Goal: Task Accomplishment & Management: Complete application form

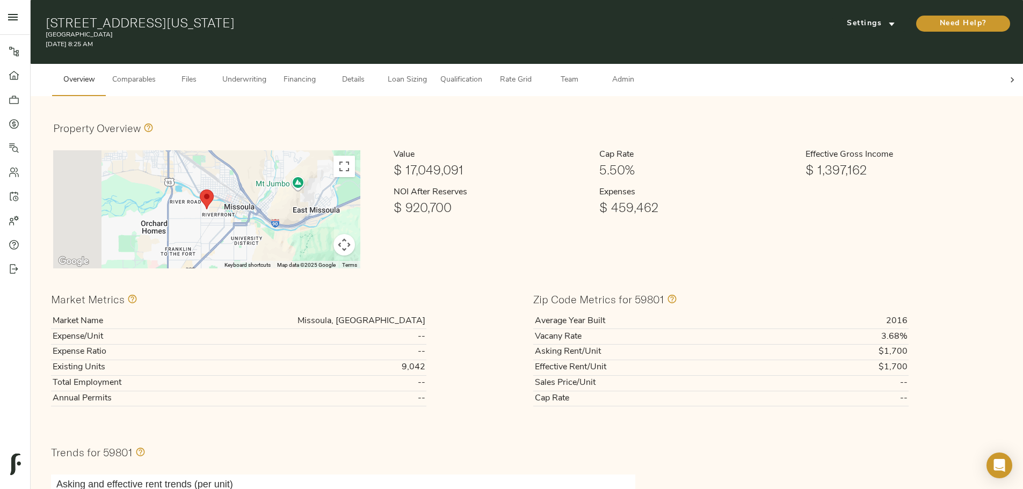
click at [266, 74] on span "Underwriting" at bounding box center [244, 80] width 44 height 13
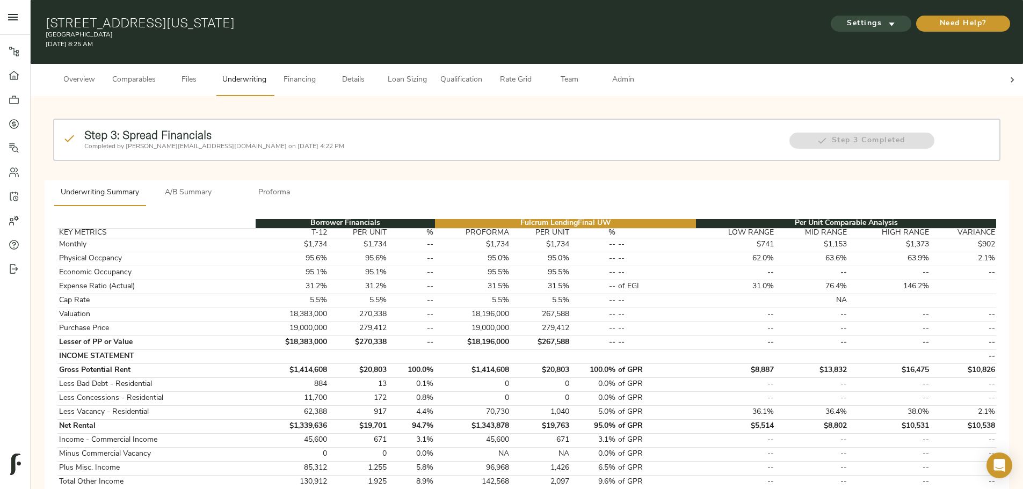
click at [841, 18] on span "Settings" at bounding box center [870, 23] width 59 height 13
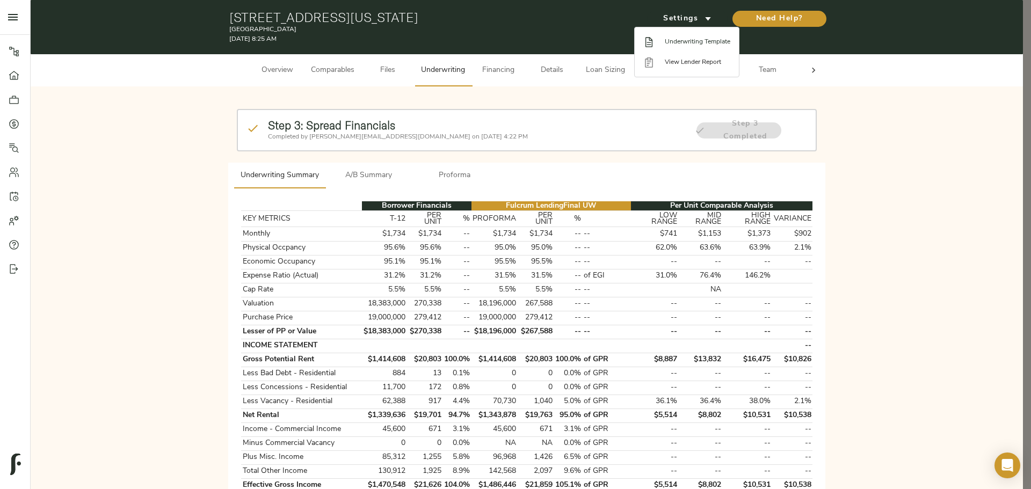
click at [697, 43] on span "Underwriting Template" at bounding box center [698, 42] width 66 height 10
click at [361, 177] on div at bounding box center [515, 244] width 1031 height 489
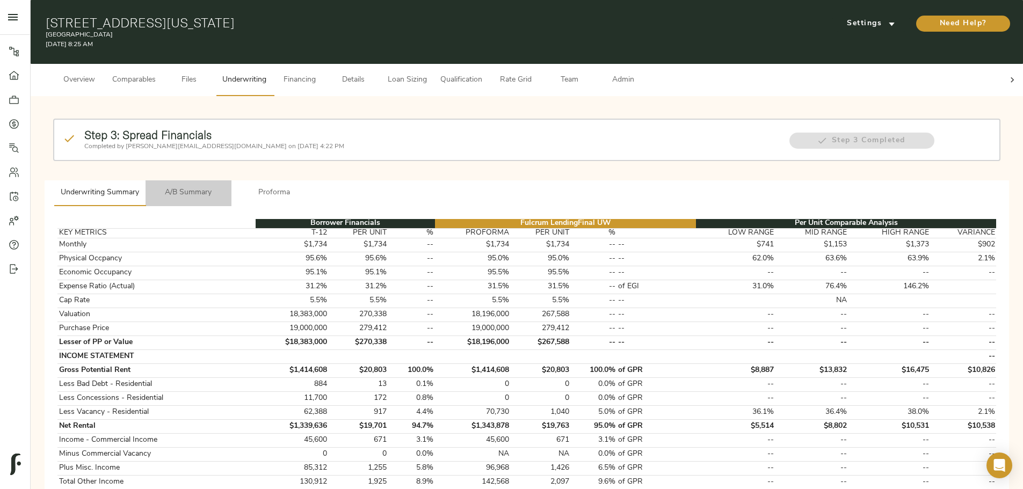
click at [225, 186] on span "A/B Summary" at bounding box center [188, 192] width 73 height 13
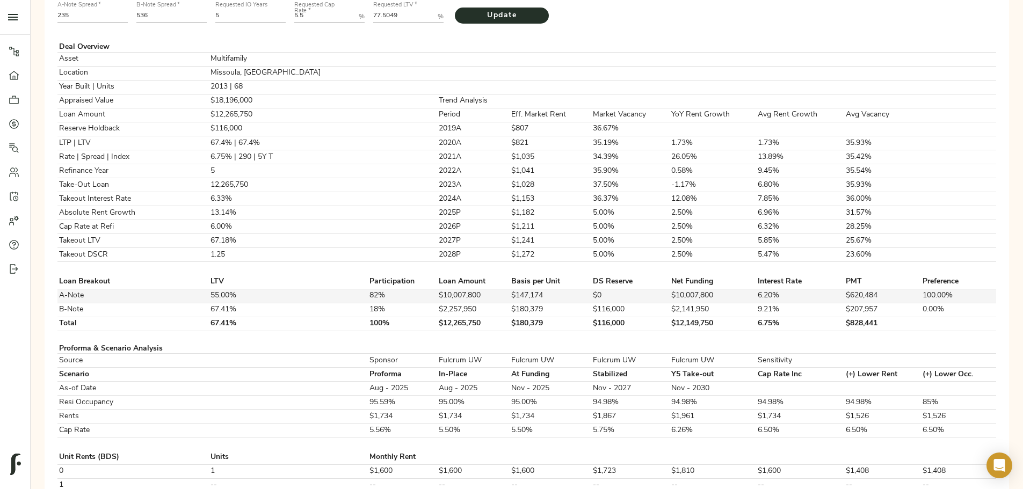
scroll to position [268, 0]
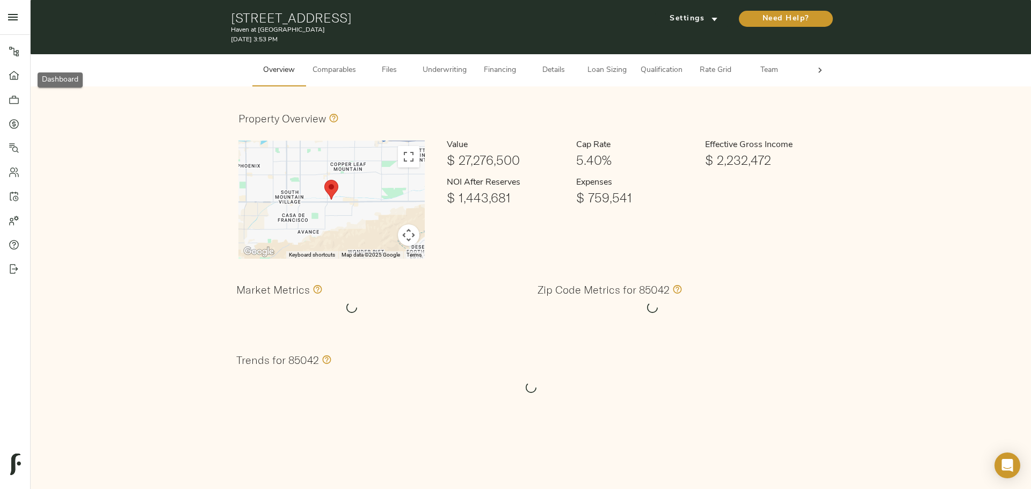
click at [24, 72] on div at bounding box center [19, 75] width 21 height 11
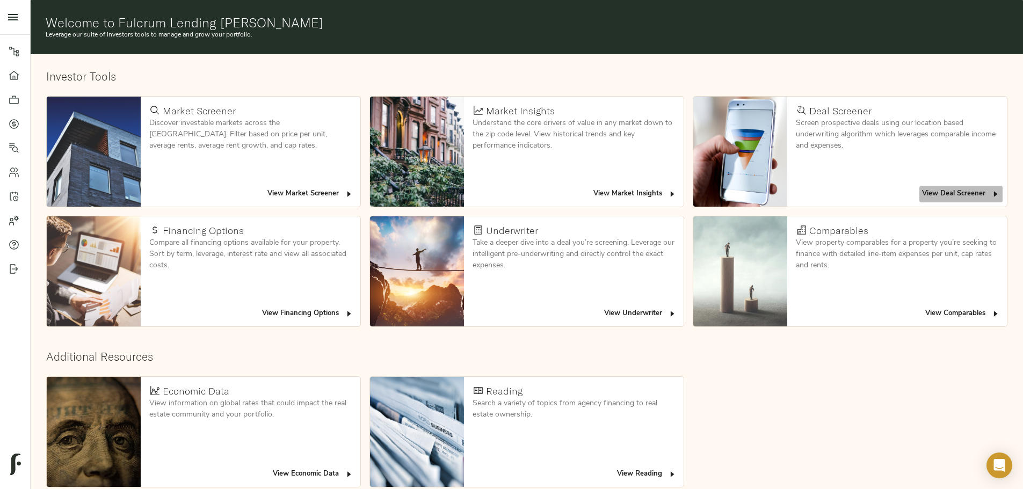
click at [922, 188] on span "View Deal Screener" at bounding box center [961, 194] width 78 height 12
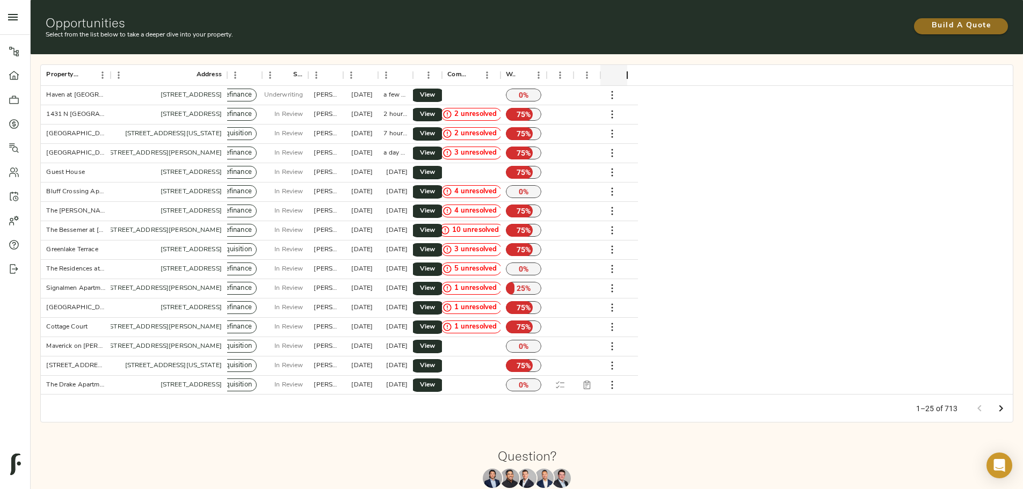
click at [925, 19] on span "Build A Quote" at bounding box center [961, 25] width 72 height 13
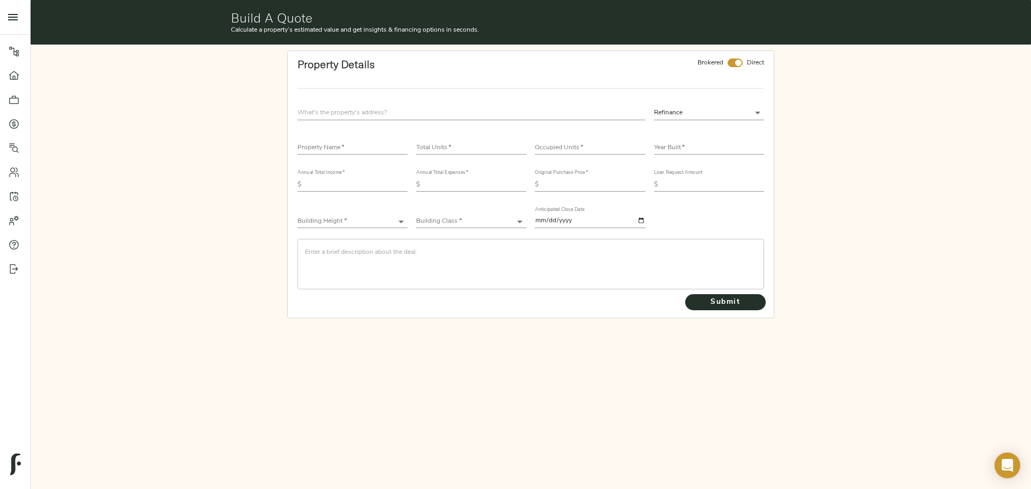
click at [319, 106] on input "text" at bounding box center [471, 113] width 348 height 14
click at [315, 109] on input "text" at bounding box center [471, 113] width 348 height 14
type input "800 Gentleman Rd, Balcones Heights, TX 78201, USA"
click at [737, 61] on input "checkbox" at bounding box center [738, 63] width 26 height 9
checkbox input "false"
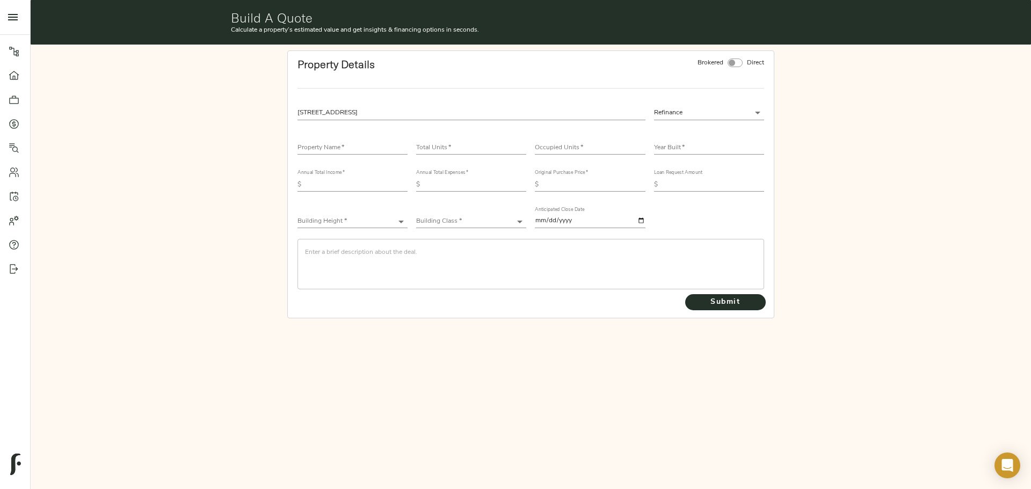
click at [370, 144] on input "text" at bounding box center [352, 148] width 110 height 13
type input "Boston Woods Apartments"
click at [466, 144] on input "number" at bounding box center [471, 148] width 110 height 13
click at [432, 150] on input "number" at bounding box center [471, 148] width 110 height 13
type input "174"
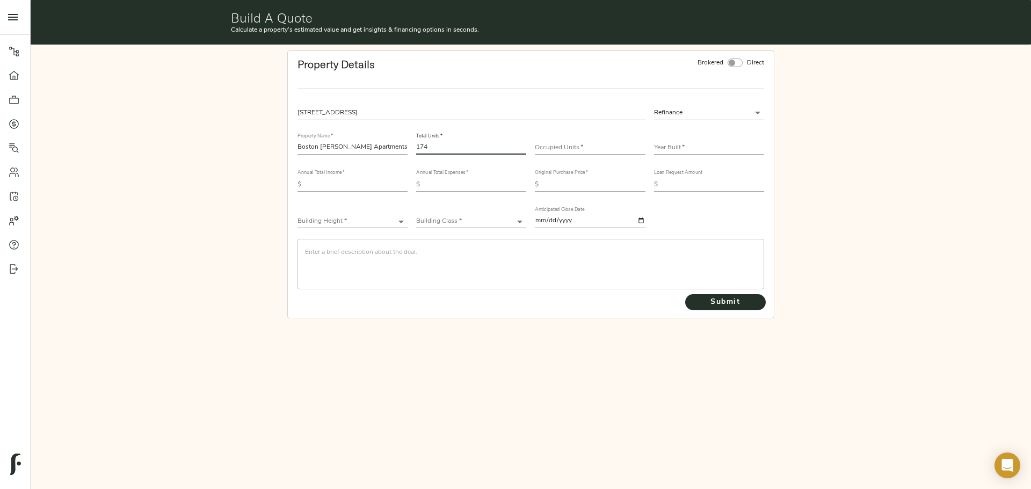
click at [539, 145] on input "number" at bounding box center [590, 148] width 110 height 13
click at [579, 147] on input "number" at bounding box center [590, 148] width 110 height 13
type input "164"
click at [691, 144] on input "text" at bounding box center [709, 148] width 110 height 13
click at [686, 151] on input "text" at bounding box center [709, 148] width 110 height 13
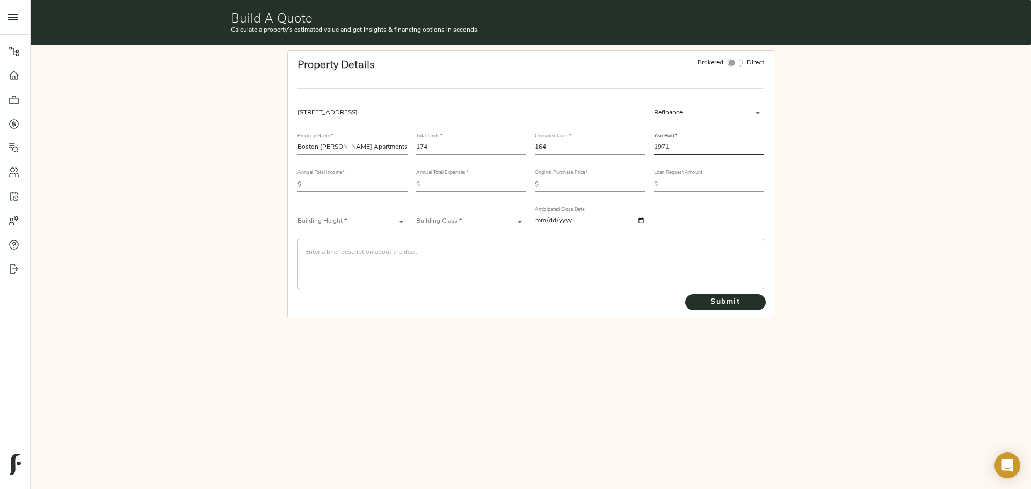
type input "1971"
click at [328, 190] on input "text" at bounding box center [357, 184] width 102 height 13
click at [343, 186] on input "text" at bounding box center [357, 184] width 102 height 13
type input "2,565,315"
click at [451, 188] on input "text" at bounding box center [475, 184] width 102 height 13
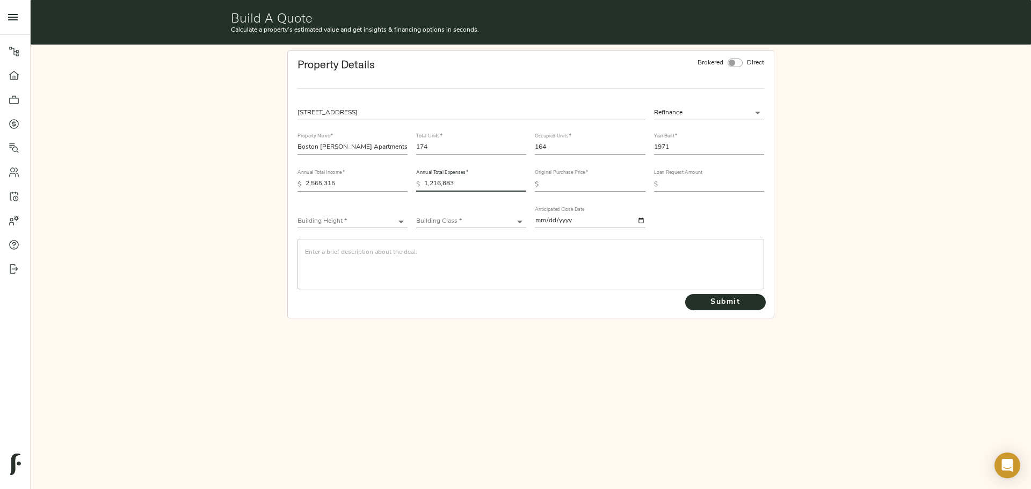
type input "1,216,883"
click at [606, 186] on input "text" at bounding box center [594, 184] width 102 height 13
click at [597, 185] on input "text" at bounding box center [594, 184] width 102 height 13
type input "21,140,000"
click at [679, 184] on input "text" at bounding box center [713, 184] width 102 height 13
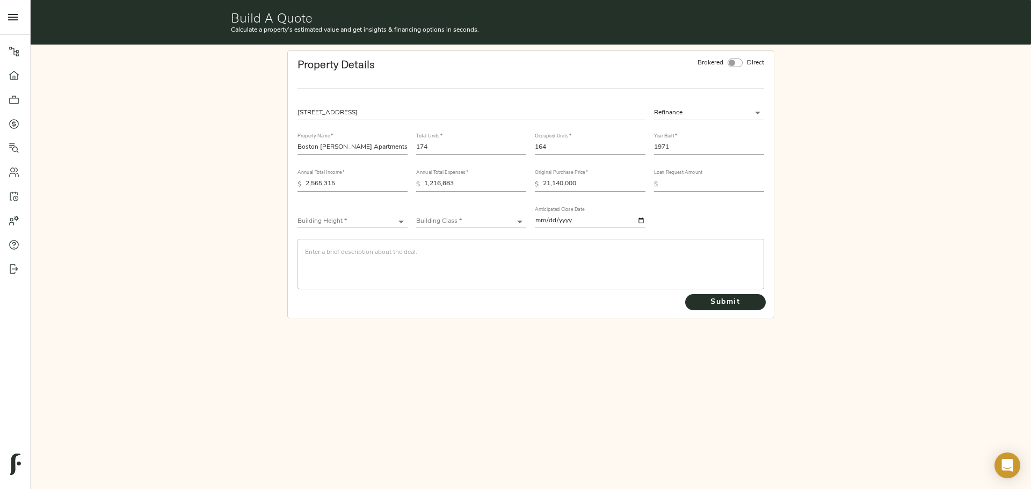
click at [673, 184] on input "text" at bounding box center [713, 184] width 102 height 13
type input "18,200,000"
click at [345, 218] on body "Haven at South Mountain - 1630 E Baseline Rd, Phoenix, AZ 85042 Pipeline Dashbo…" at bounding box center [515, 244] width 1031 height 489
click at [338, 260] on li "Low-Rise (1-3 stories)" at bounding box center [352, 254] width 110 height 16
type input "Low-Rise"
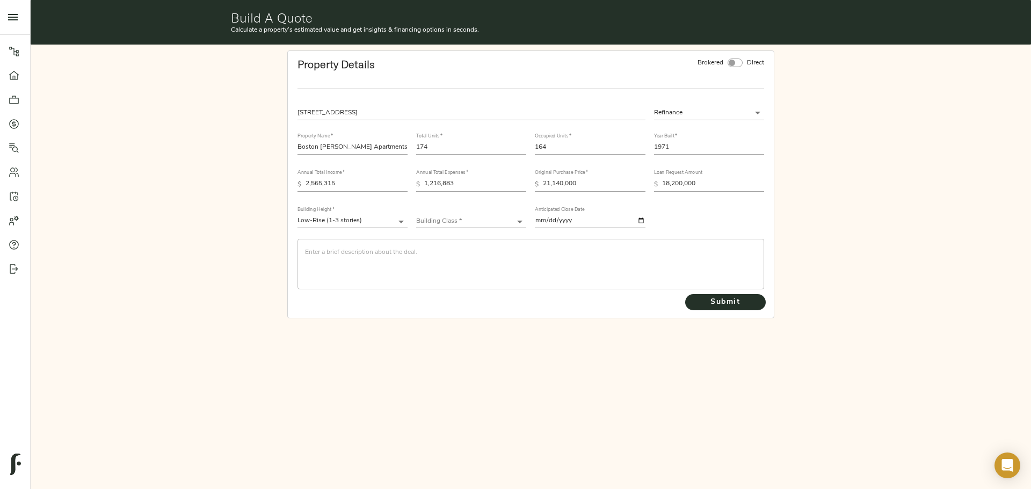
click at [449, 210] on div "Building Class * ​" at bounding box center [471, 217] width 110 height 21
click at [451, 216] on body "Haven at South Mountain - 1630 E Baseline Rd, Phoenix, AZ 85042 Pipeline Dashbo…" at bounding box center [515, 244] width 1031 height 489
click at [464, 286] on li "Class B-" at bounding box center [471, 286] width 110 height 16
type input "Class B-"
click at [375, 253] on textarea at bounding box center [531, 264] width 452 height 31
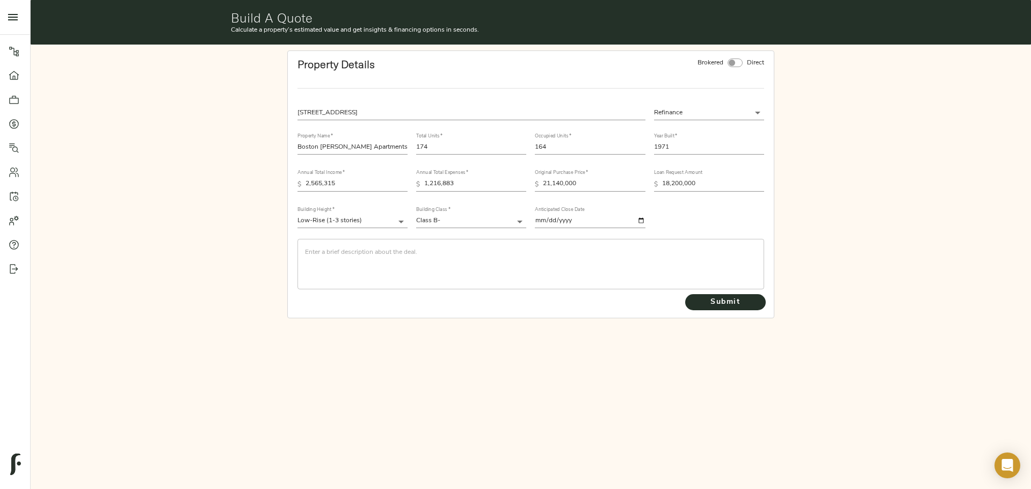
click at [332, 258] on textarea at bounding box center [531, 264] width 452 height 31
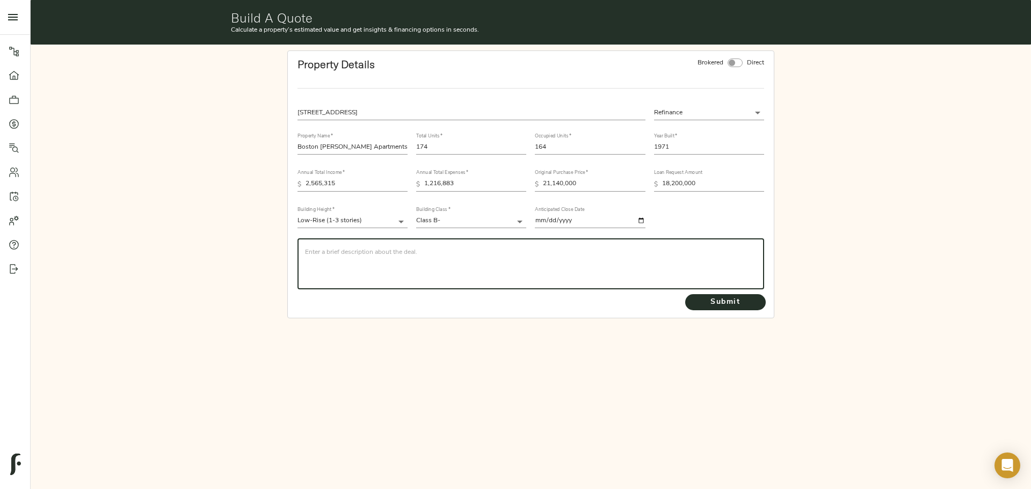
paste textarea "On behalf of the BWE Nashville team, I wanted to send you a new deal opportunit…"
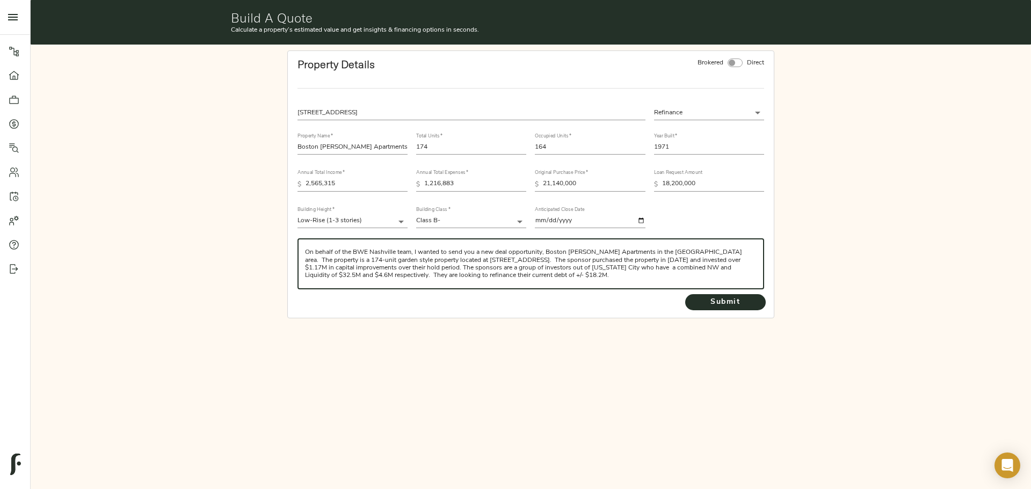
click at [309, 252] on textarea "On behalf of the BWE Nashville team, I wanted to send you a new deal opportunit…" at bounding box center [531, 264] width 452 height 31
type textarea "On behalf of the BWE Nashville team, I wanted to send you a new deal opportunit…"
click at [711, 303] on span "Submit" at bounding box center [725, 302] width 59 height 13
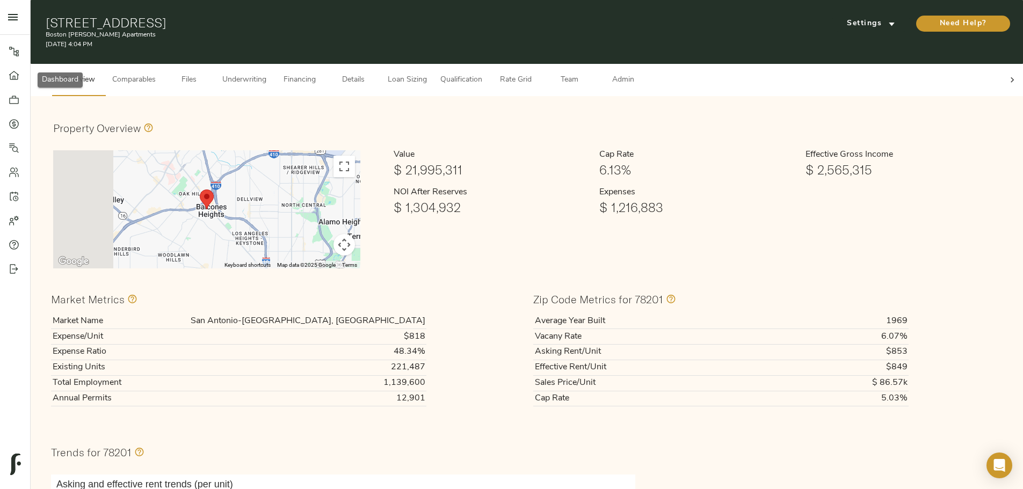
click at [9, 70] on icon at bounding box center [14, 75] width 11 height 11
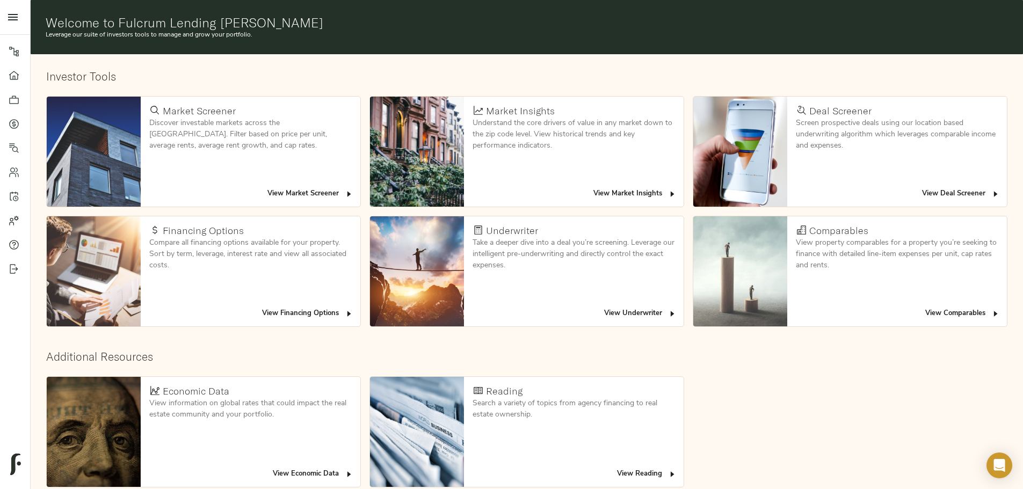
click at [922, 188] on span "View Deal Screener" at bounding box center [961, 194] width 78 height 12
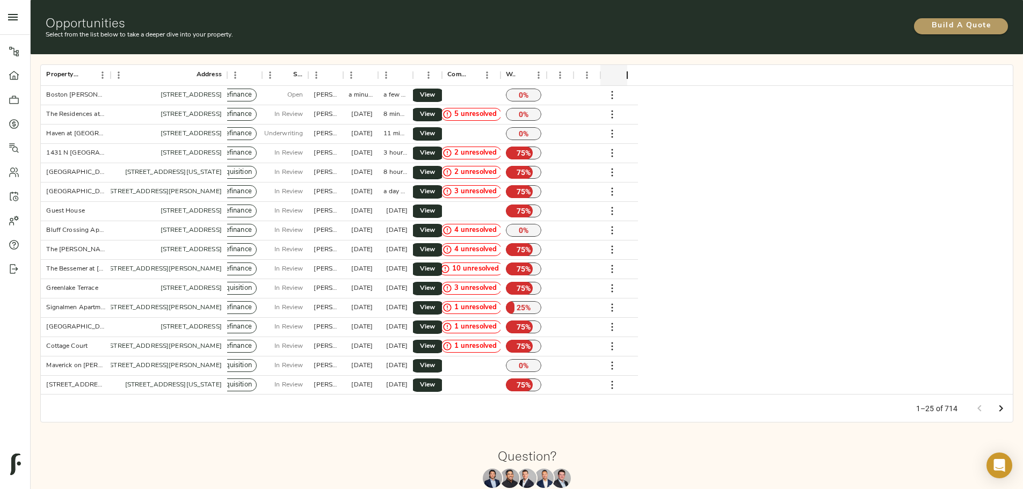
click at [925, 19] on span "Build A Quote" at bounding box center [961, 25] width 72 height 13
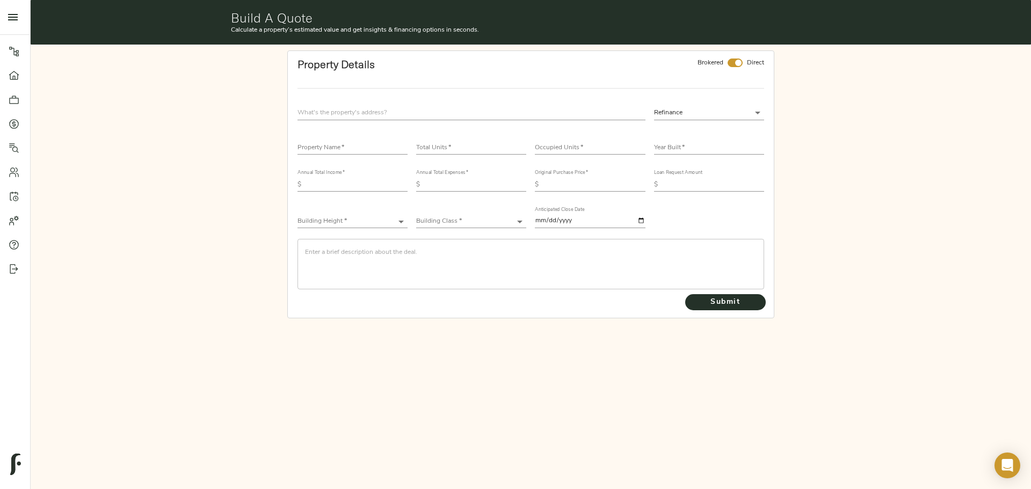
click at [330, 107] on input "text" at bounding box center [471, 113] width 348 height 14
click at [412, 112] on input "text" at bounding box center [471, 113] width 348 height 14
click at [368, 107] on input "text" at bounding box center [471, 113] width 348 height 14
click at [360, 112] on input "text" at bounding box center [471, 113] width 348 height 14
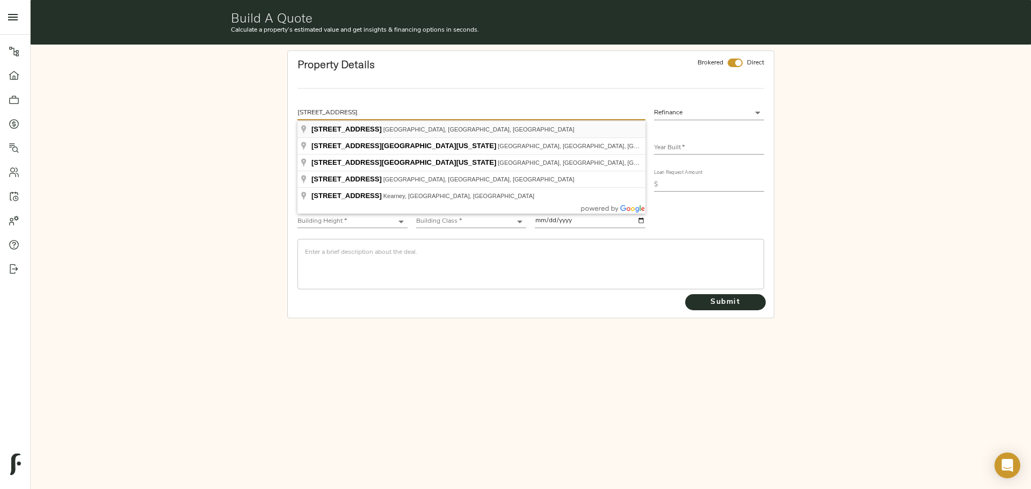
type input "5460 N Interstate Ave, Portland, OR 97217, USA"
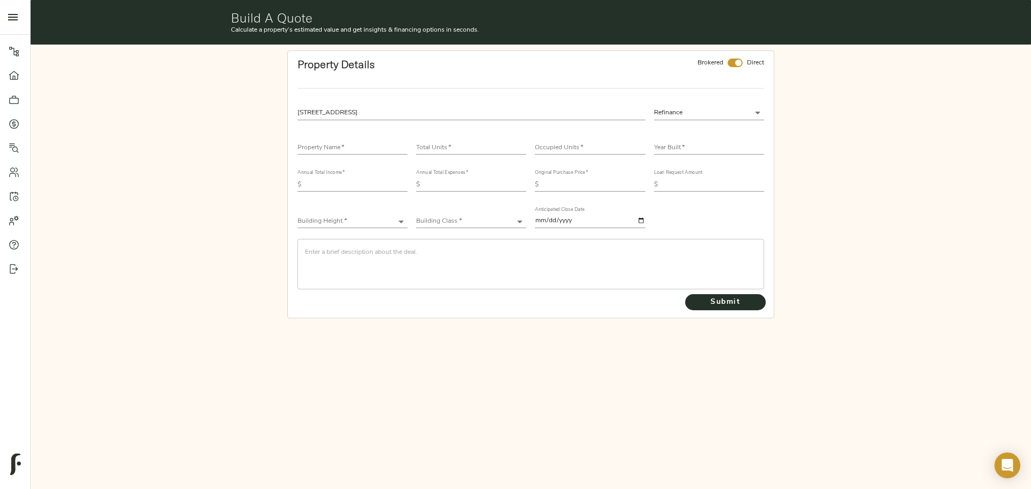
click at [739, 60] on input "checkbox" at bounding box center [738, 63] width 26 height 9
checkbox input "false"
click at [314, 143] on input "text" at bounding box center [352, 148] width 110 height 13
type input "Koz on Interstate"
click at [459, 144] on input "number" at bounding box center [471, 148] width 110 height 13
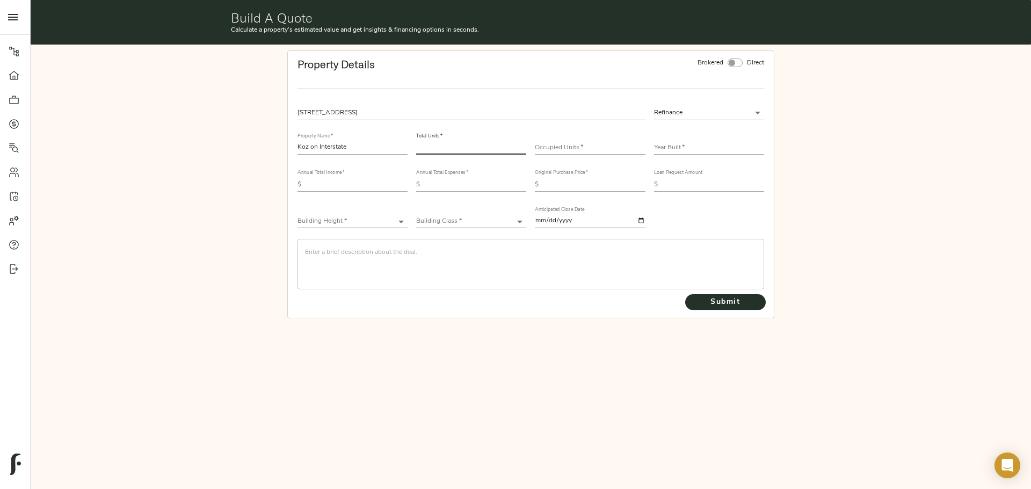
click at [454, 144] on input "number" at bounding box center [471, 148] width 110 height 13
type input "154"
click at [561, 137] on div "Occupied Units   *" at bounding box center [590, 143] width 110 height 21
click at [572, 142] on input "number" at bounding box center [590, 148] width 110 height 13
type input "111"
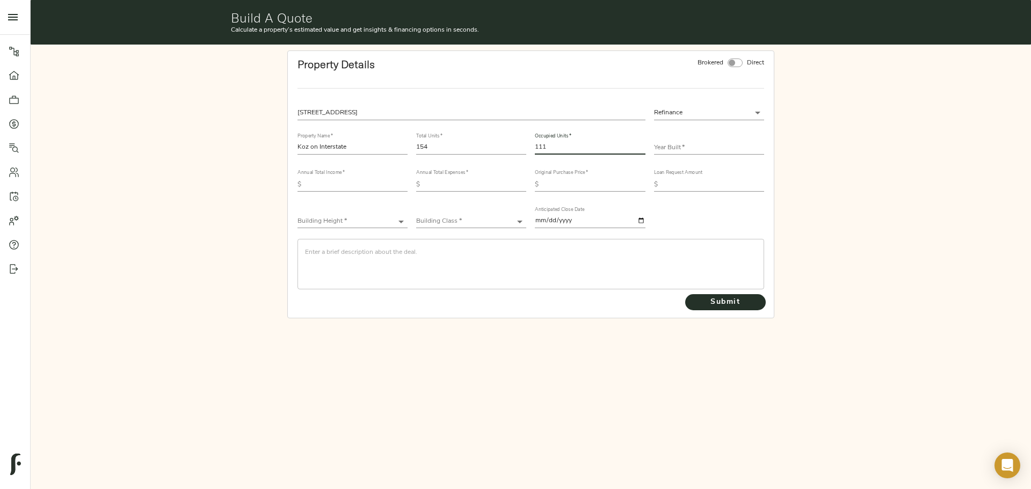
click at [699, 149] on input "text" at bounding box center [709, 148] width 110 height 13
click at [665, 146] on input "text" at bounding box center [709, 148] width 110 height 13
type input "2024"
click at [317, 175] on label "Annual Total Income   *" at bounding box center [320, 173] width 47 height 5
click at [326, 182] on input "text" at bounding box center [357, 184] width 102 height 13
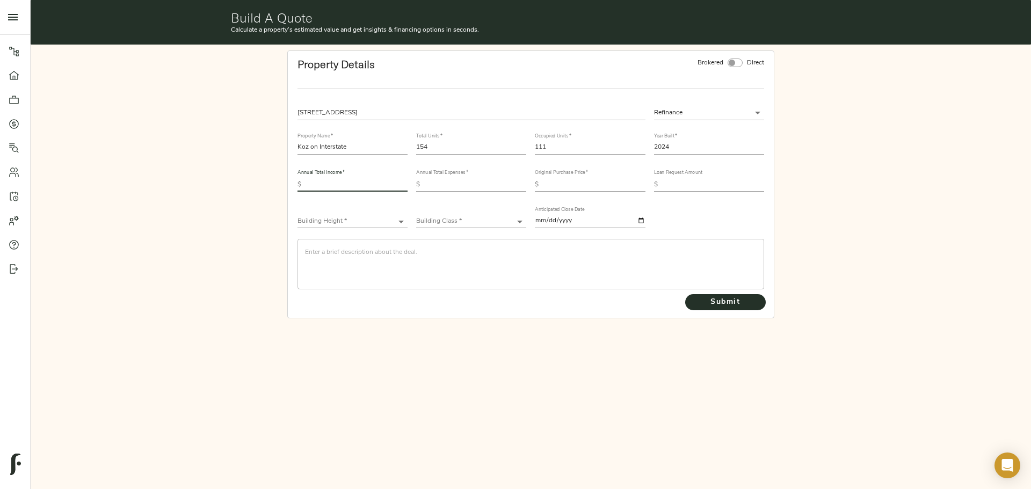
click at [344, 178] on input "text" at bounding box center [357, 184] width 102 height 13
type input "2,698,175"
click at [454, 187] on input "text" at bounding box center [475, 184] width 102 height 13
type input "669,900"
click at [577, 185] on input "text" at bounding box center [594, 184] width 102 height 13
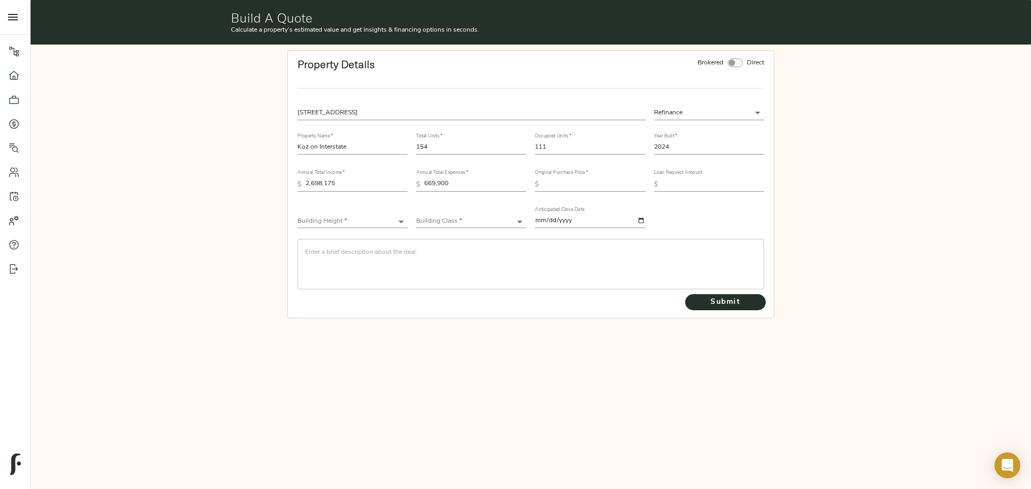
click at [552, 179] on input "text" at bounding box center [594, 184] width 102 height 13
type input "36,205,948"
click at [694, 187] on input "text" at bounding box center [713, 184] width 102 height 13
type input "26,535,948"
click at [305, 217] on body "Boston Woods Apartments - 800 Gentleman Rd, Balcones Heights, TX 78201 Pipeline…" at bounding box center [515, 244] width 1031 height 489
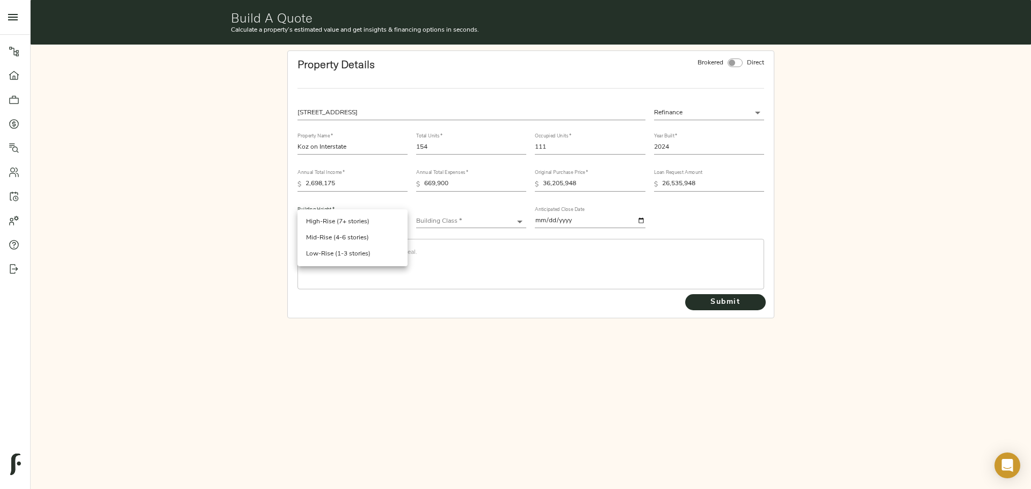
drag, startPoint x: 332, startPoint y: 237, endPoint x: 411, endPoint y: 228, distance: 80.0
click at [332, 237] on li "Mid-Rise (4-6 stories)" at bounding box center [352, 238] width 110 height 16
type input "Mid-Rise"
click at [486, 219] on body "Boston Woods Apartments - 800 Gentleman Rd, Balcones Heights, TX 78201 Pipeline…" at bounding box center [515, 244] width 1031 height 489
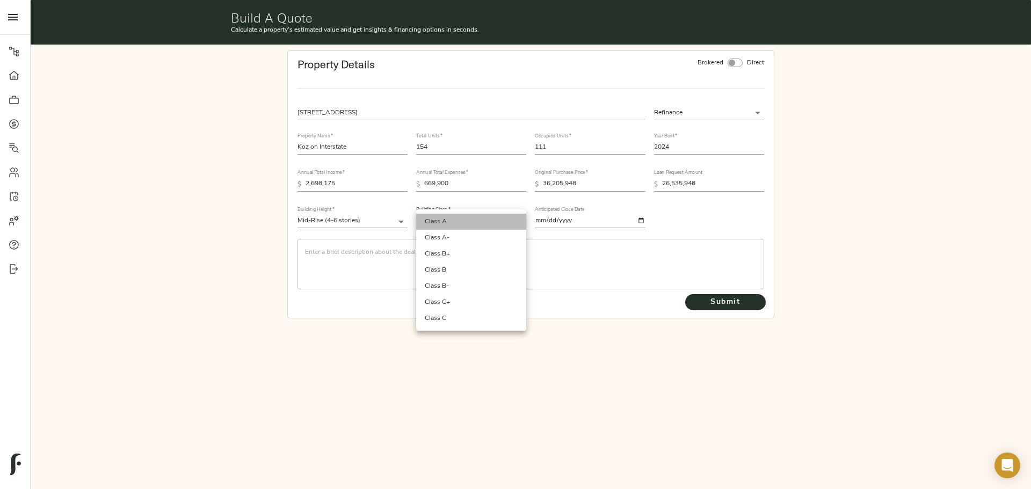
click at [459, 217] on li "Class A" at bounding box center [471, 222] width 110 height 16
type input "Class A"
click at [316, 253] on textarea at bounding box center [531, 264] width 452 height 31
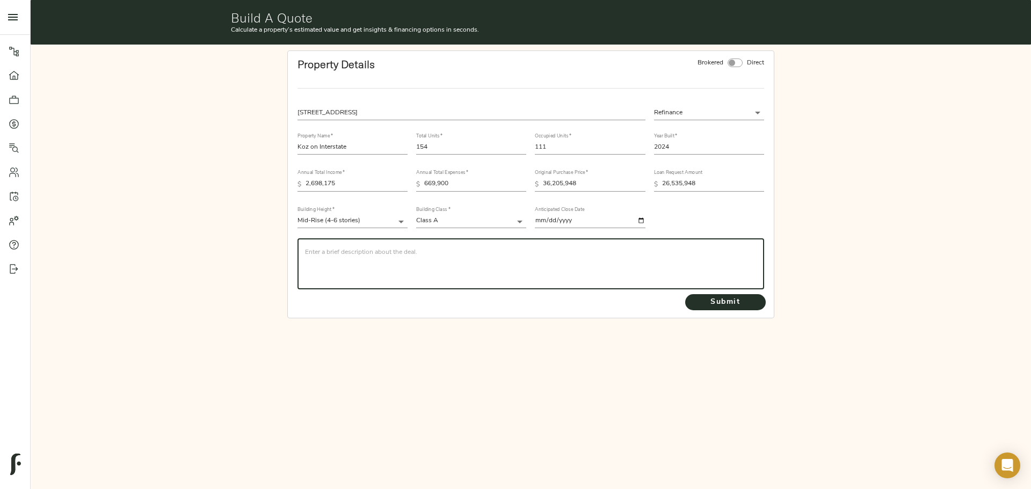
paste textarea "Cushman & Wakefield Equity, Debt & Structured Finance has been exclusively reta…"
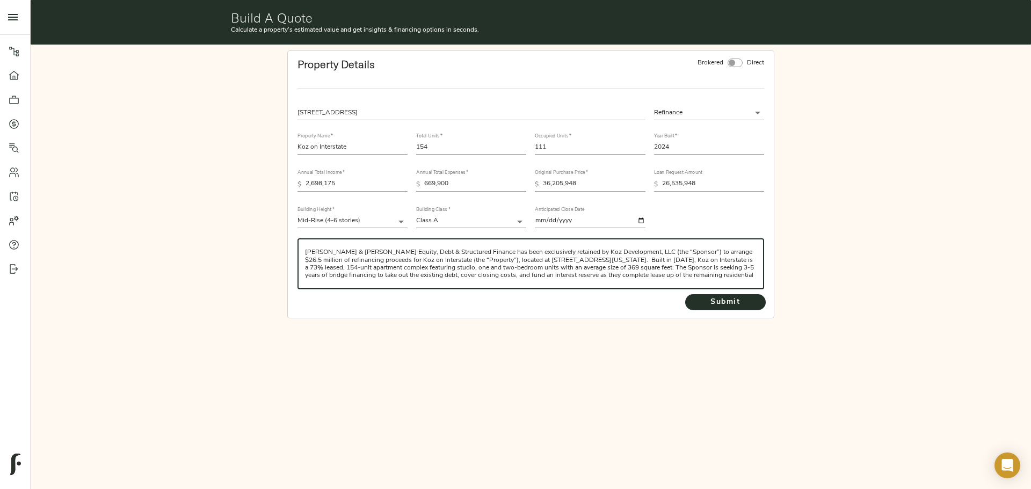
click at [307, 265] on textarea "Cushman & Wakefield Equity, Debt & Structured Finance has been exclusively reta…" at bounding box center [531, 264] width 452 height 31
type textarea "Cushman & Wakefield Equity, Debt & Structured Finance has been exclusively reta…"
click at [699, 296] on span "Submit" at bounding box center [725, 302] width 59 height 13
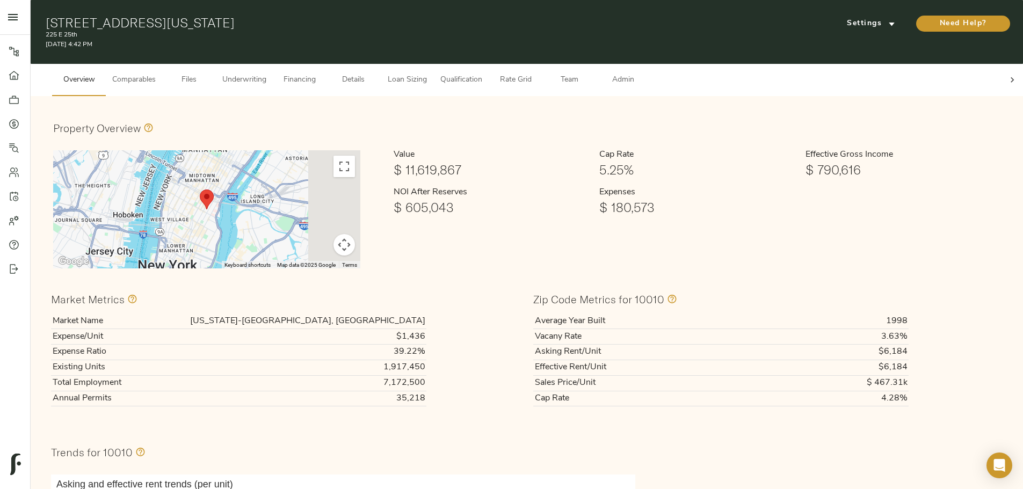
click at [266, 74] on span "Underwriting" at bounding box center [244, 80] width 44 height 13
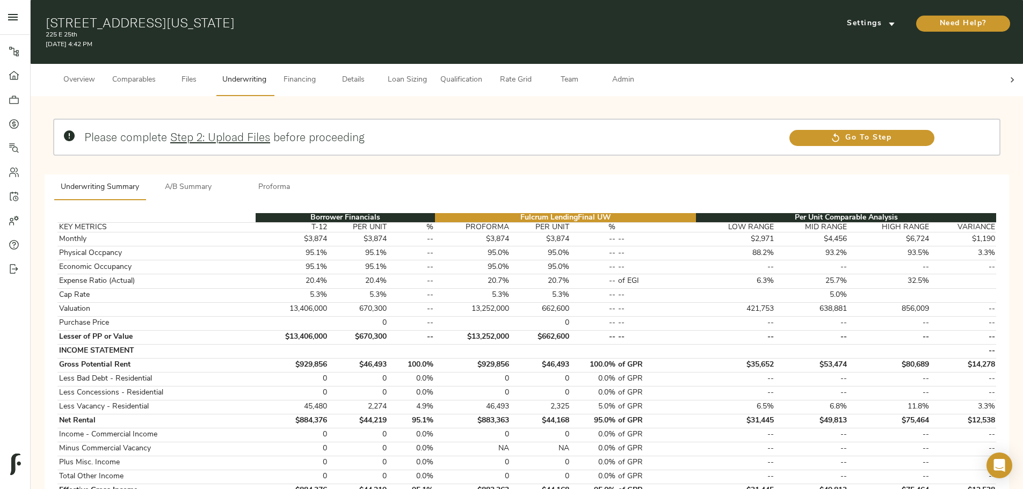
click at [596, 64] on button "Team" at bounding box center [569, 80] width 54 height 32
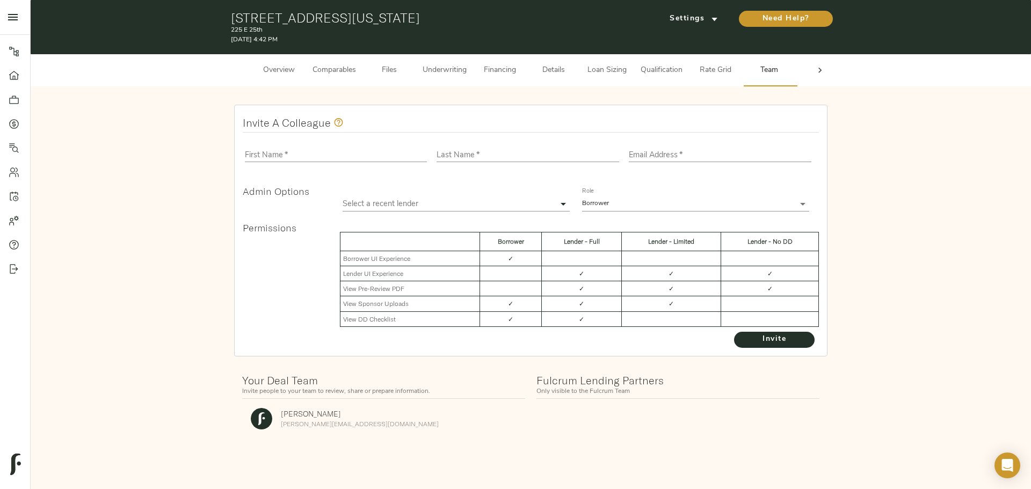
click at [809, 76] on div at bounding box center [819, 70] width 21 height 32
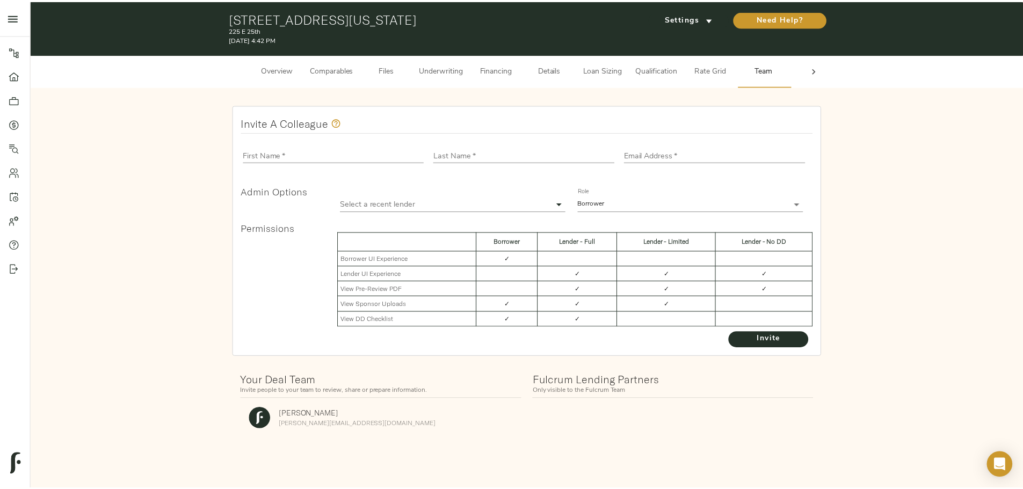
scroll to position [0, 42]
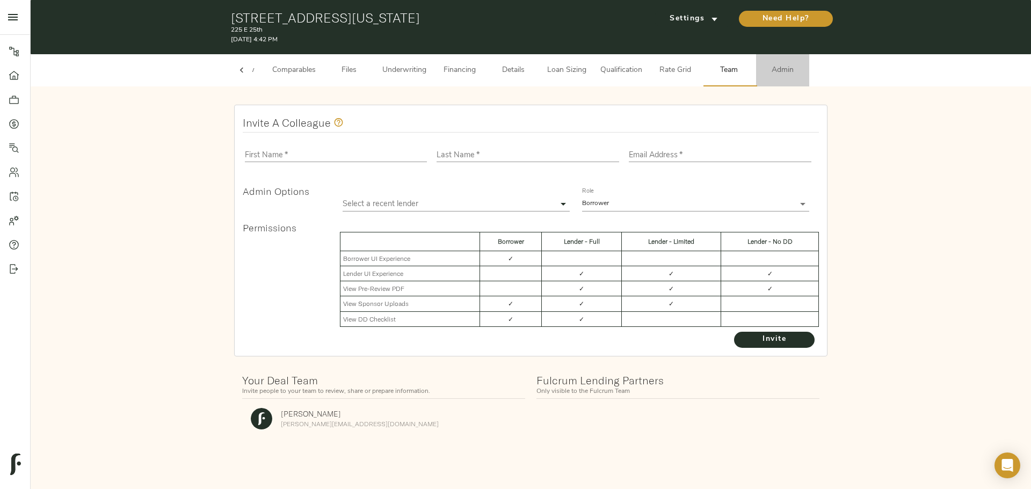
click at [793, 74] on span "Admin" at bounding box center [782, 70] width 41 height 13
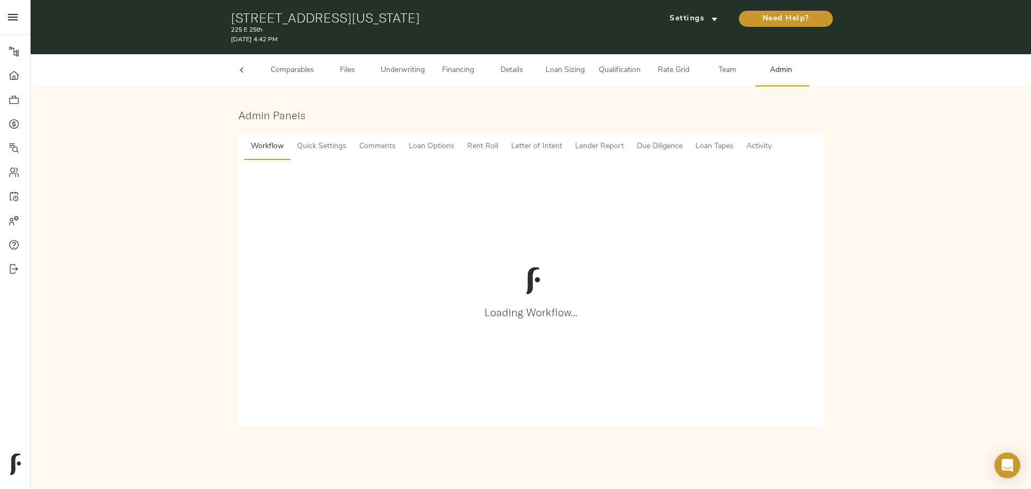
click at [375, 142] on span "Comments" at bounding box center [377, 146] width 37 height 13
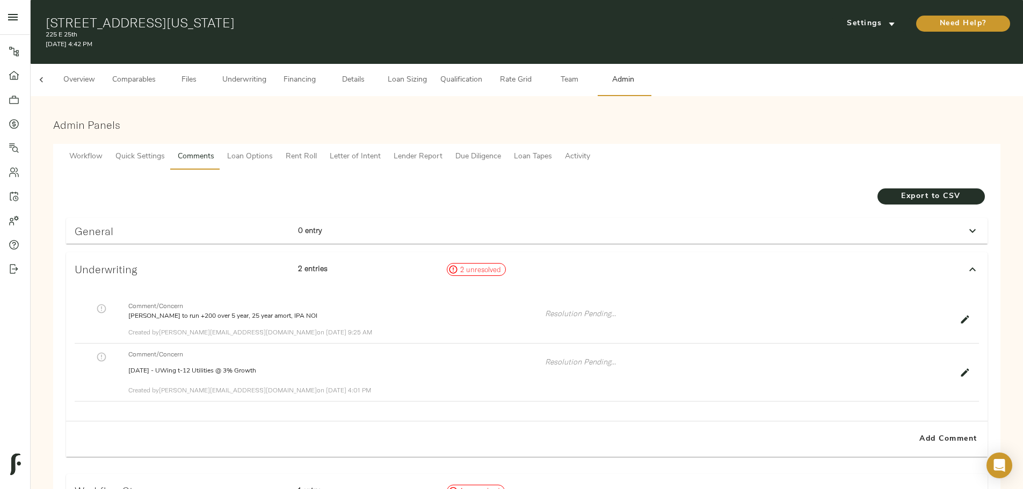
click at [266, 74] on span "Underwriting" at bounding box center [244, 80] width 44 height 13
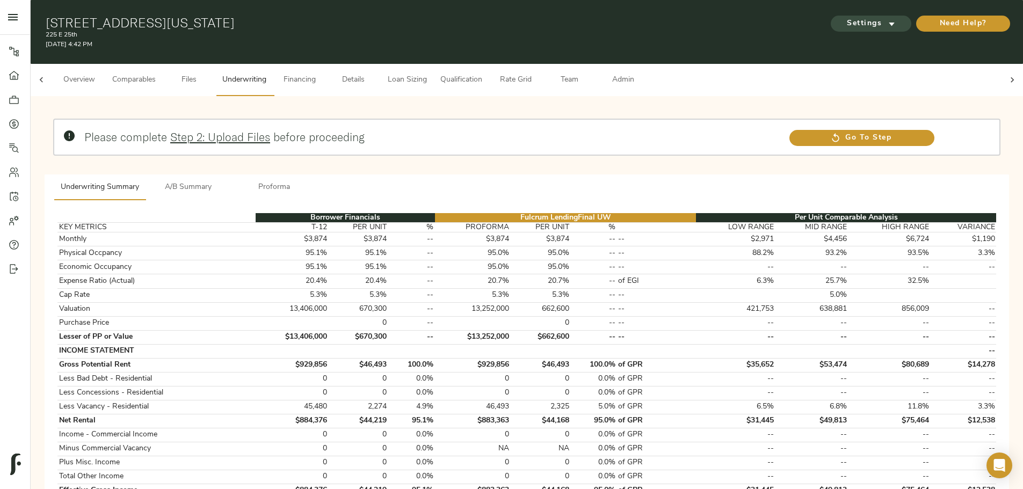
click at [841, 17] on span "Settings" at bounding box center [870, 23] width 59 height 13
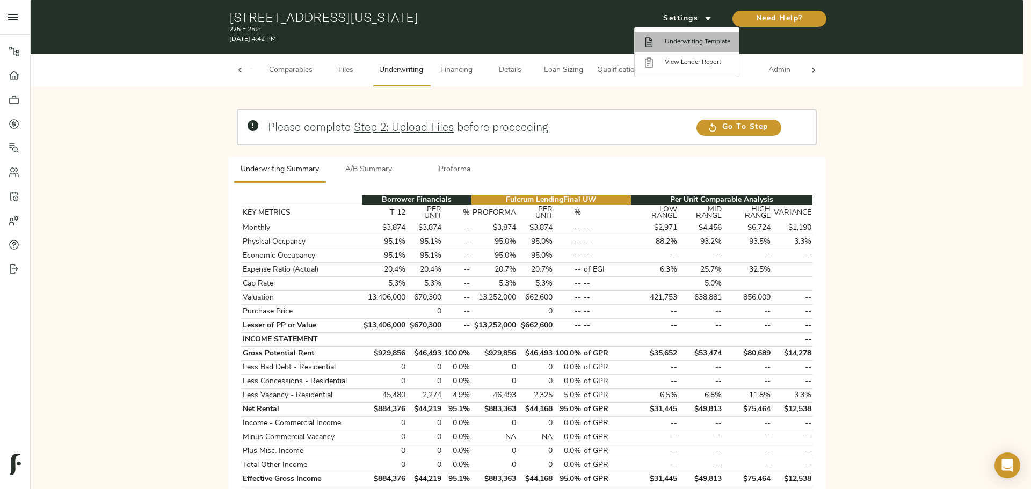
click at [684, 43] on span "Underwriting Template" at bounding box center [698, 42] width 66 height 10
click at [110, 267] on div at bounding box center [515, 244] width 1031 height 489
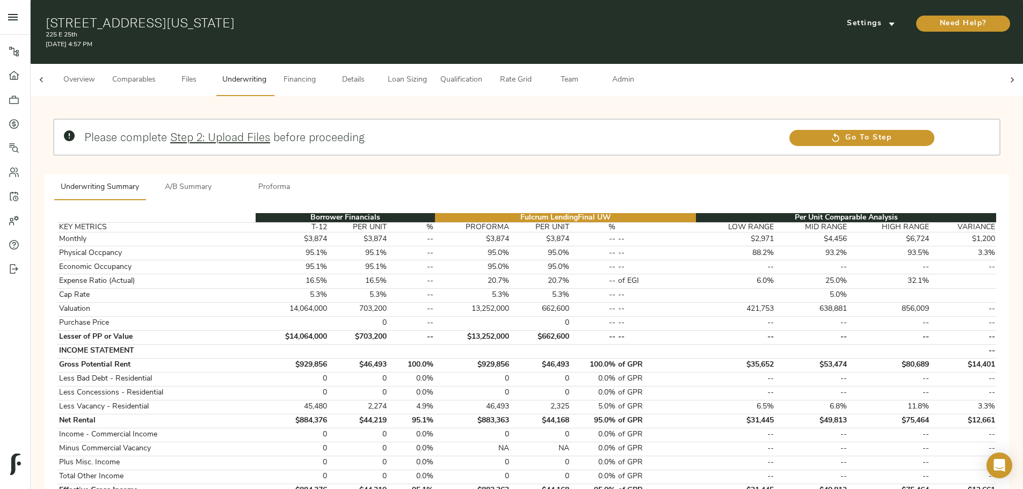
click at [311, 181] on span "Proforma" at bounding box center [274, 187] width 73 height 13
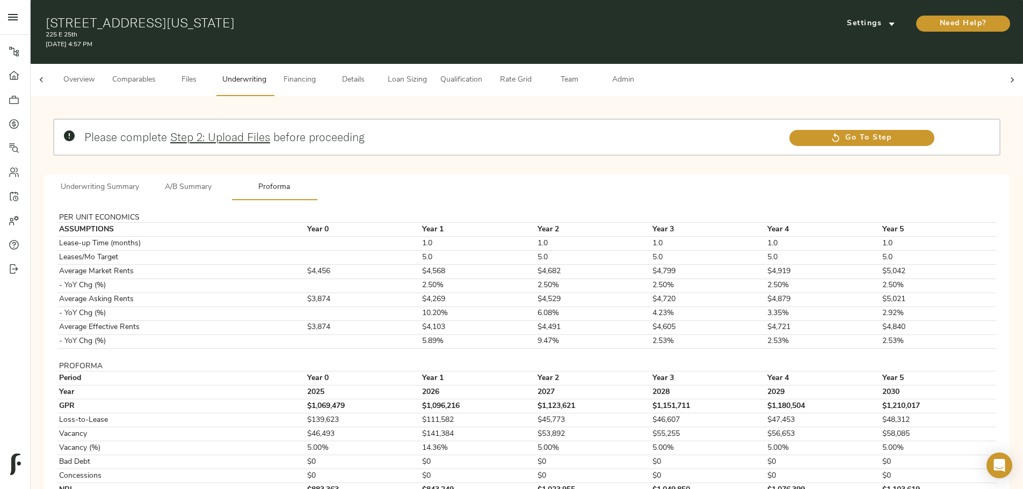
click at [374, 74] on span "Details" at bounding box center [353, 80] width 41 height 13
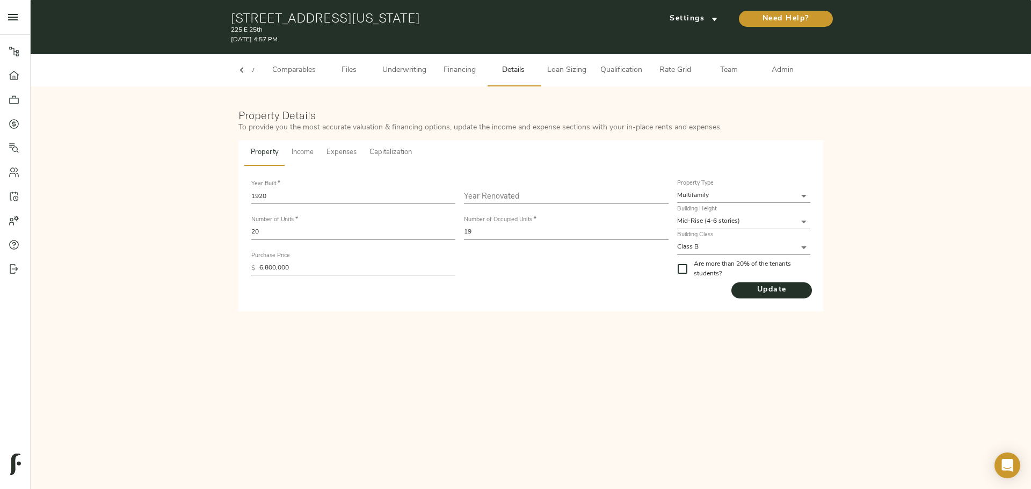
click at [391, 72] on span "Underwriting" at bounding box center [404, 70] width 44 height 13
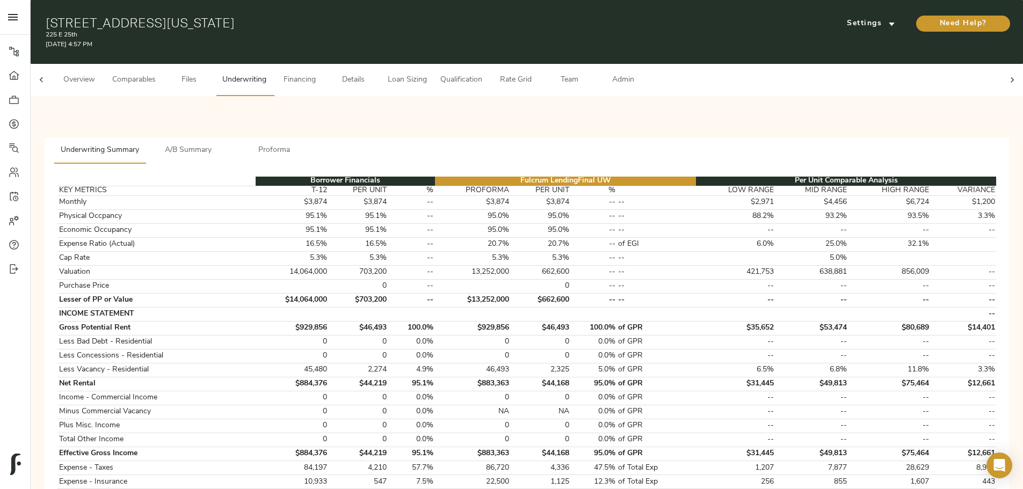
click at [156, 74] on span "Comparables" at bounding box center [133, 80] width 43 height 13
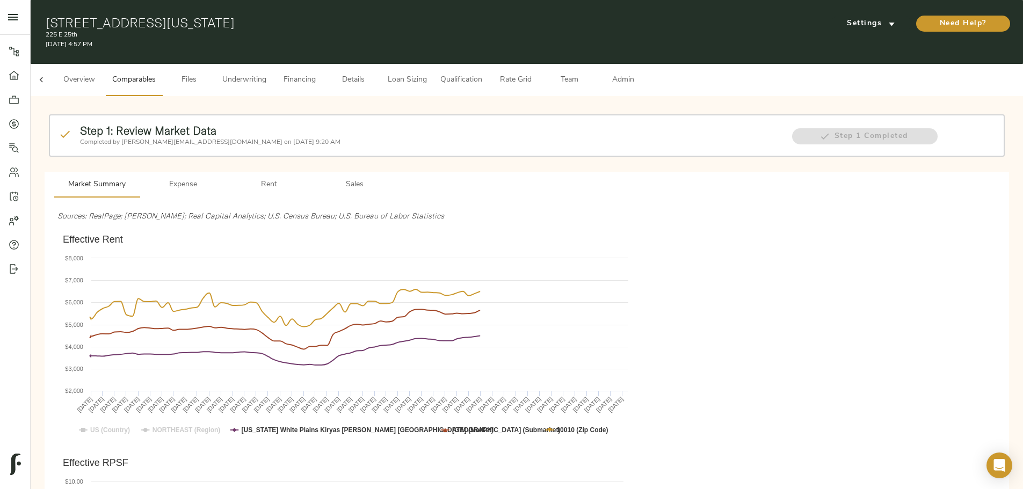
click at [220, 178] on span "Expense" at bounding box center [183, 184] width 73 height 13
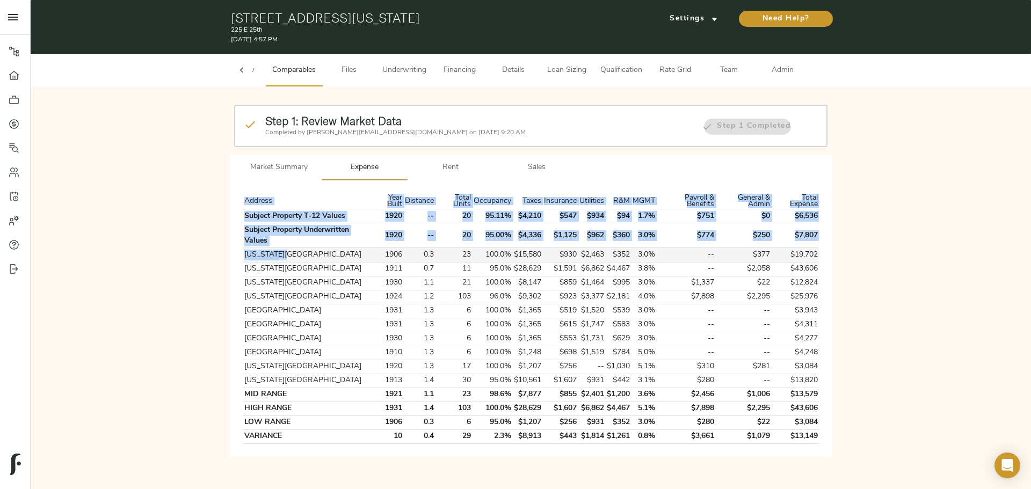
drag, startPoint x: 236, startPoint y: 255, endPoint x: 287, endPoint y: 257, distance: 51.1
click at [287, 257] on div "Address Year Built Distance Total Units Occupancy Taxes Insurance Utilities R&M…" at bounding box center [531, 318] width 602 height 276
click at [287, 257] on th "New York, NY 10016" at bounding box center [307, 255] width 128 height 14
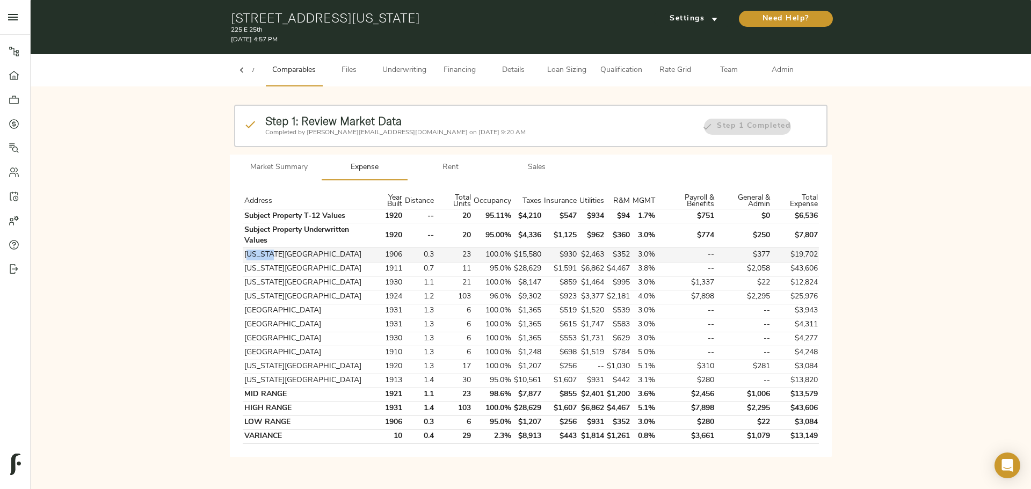
drag, startPoint x: 247, startPoint y: 255, endPoint x: 272, endPoint y: 257, distance: 25.3
click at [272, 257] on th "New York, NY 10016" at bounding box center [307, 255] width 128 height 14
click at [271, 257] on th "New York, NY 10016" at bounding box center [307, 255] width 128 height 14
click at [243, 252] on th "New York, NY 10016" at bounding box center [307, 255] width 128 height 14
drag, startPoint x: 244, startPoint y: 255, endPoint x: 315, endPoint y: 250, distance: 71.1
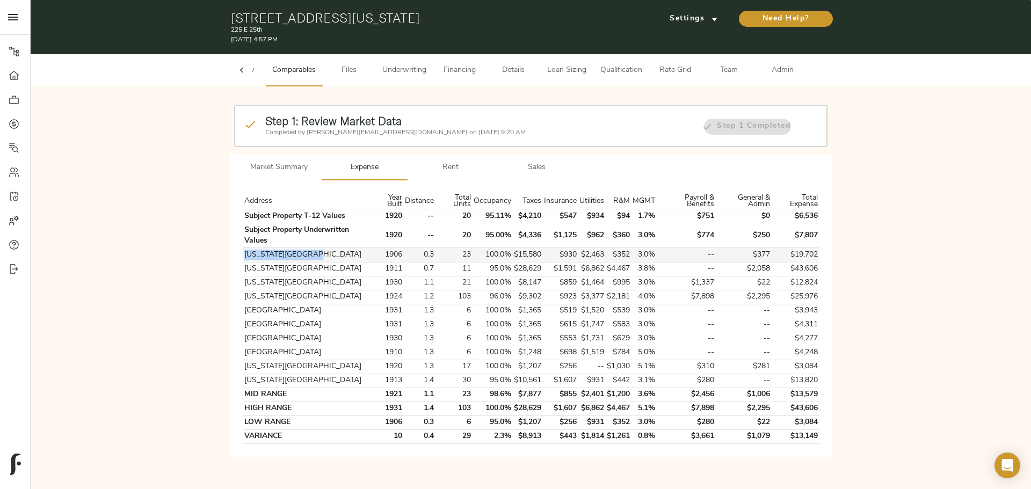
click at [315, 250] on th "New York, NY 10016" at bounding box center [307, 255] width 128 height 14
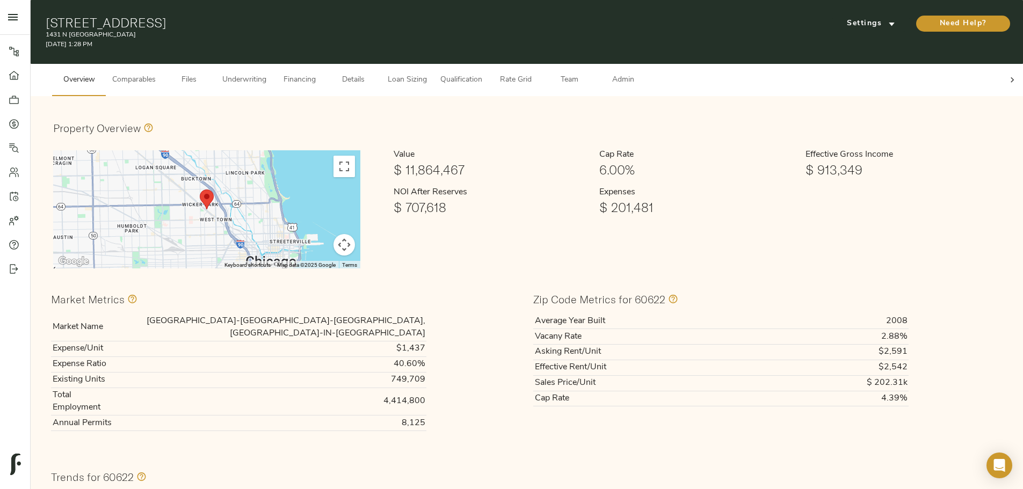
drag, startPoint x: 448, startPoint y: 74, endPoint x: 442, endPoint y: 74, distance: 6.5
click at [266, 74] on span "Underwriting" at bounding box center [244, 80] width 44 height 13
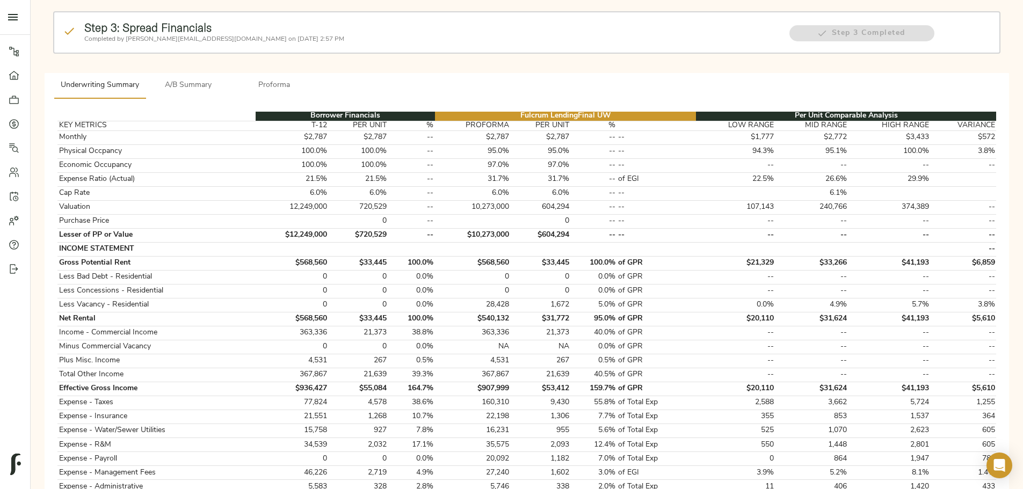
scroll to position [161, 0]
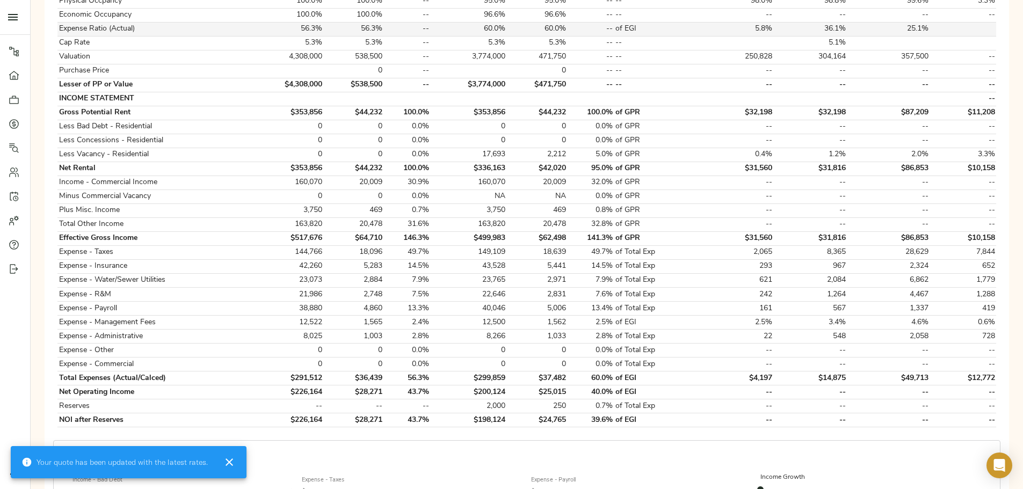
scroll to position [268, 0]
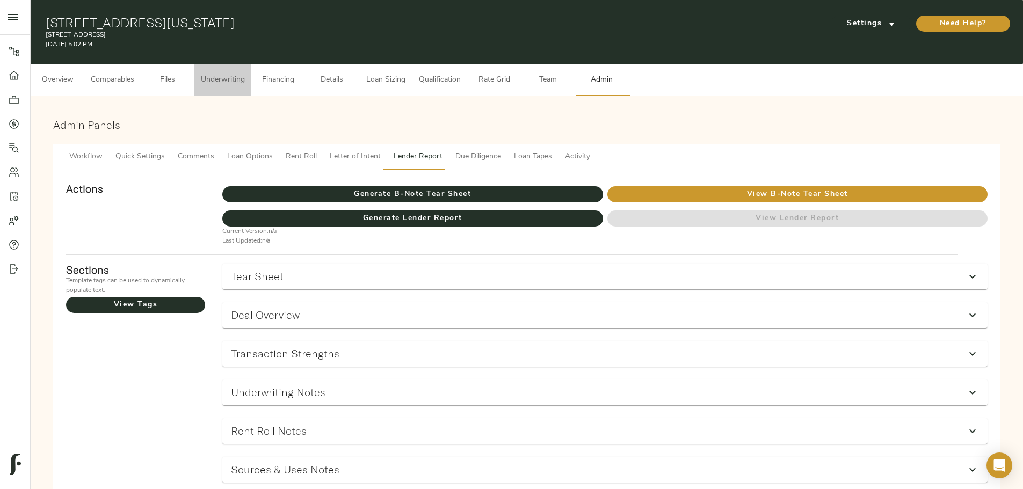
click at [251, 79] on button "Underwriting" at bounding box center [222, 80] width 57 height 32
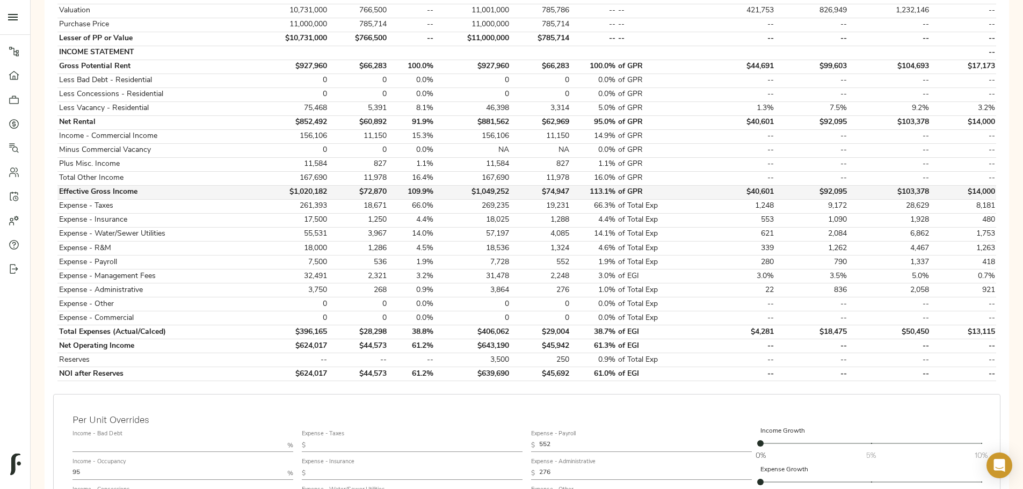
scroll to position [376, 0]
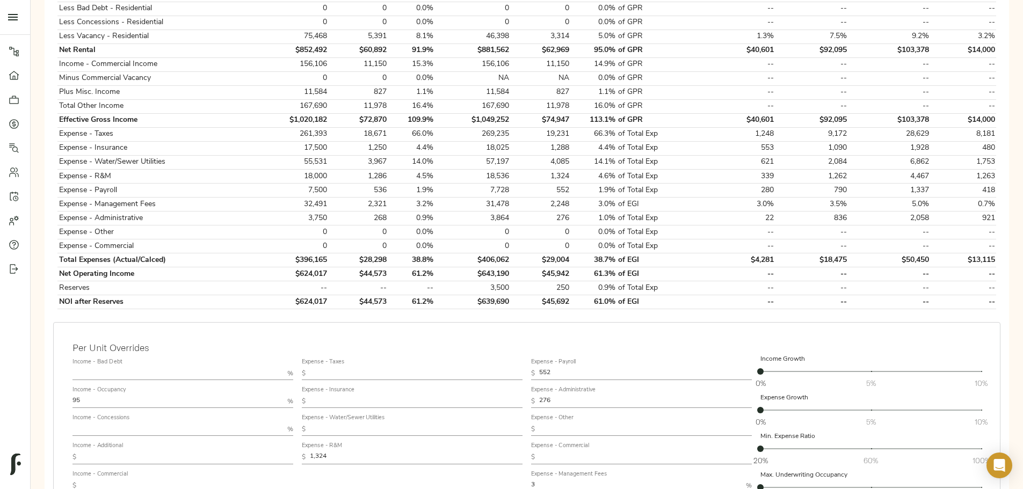
drag, startPoint x: 200, startPoint y: 255, endPoint x: 198, endPoint y: 294, distance: 38.7
click at [200, 294] on div "Step 3: Spread Financials Completed by [PERSON_NAME][EMAIL_ADDRESS][DOMAIN_NAME…" at bounding box center [526, 175] width 975 height 892
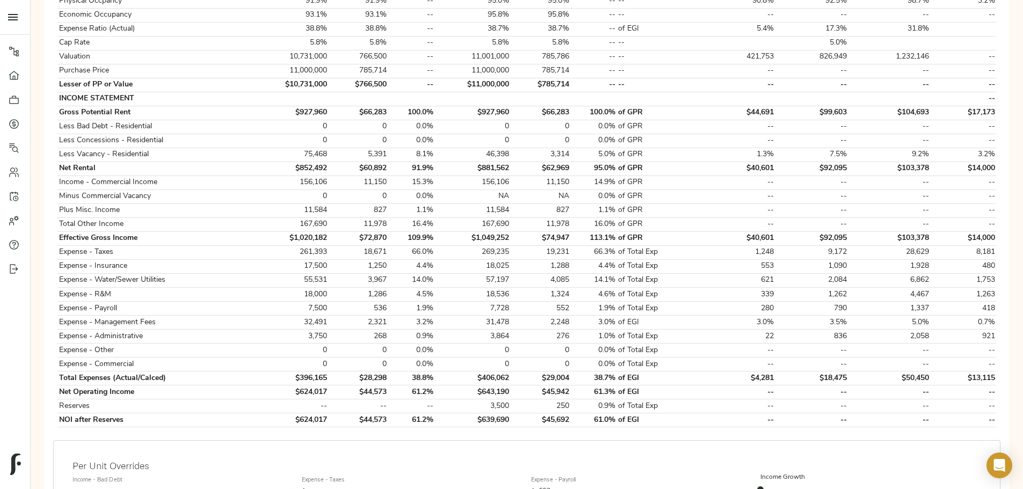
scroll to position [322, 0]
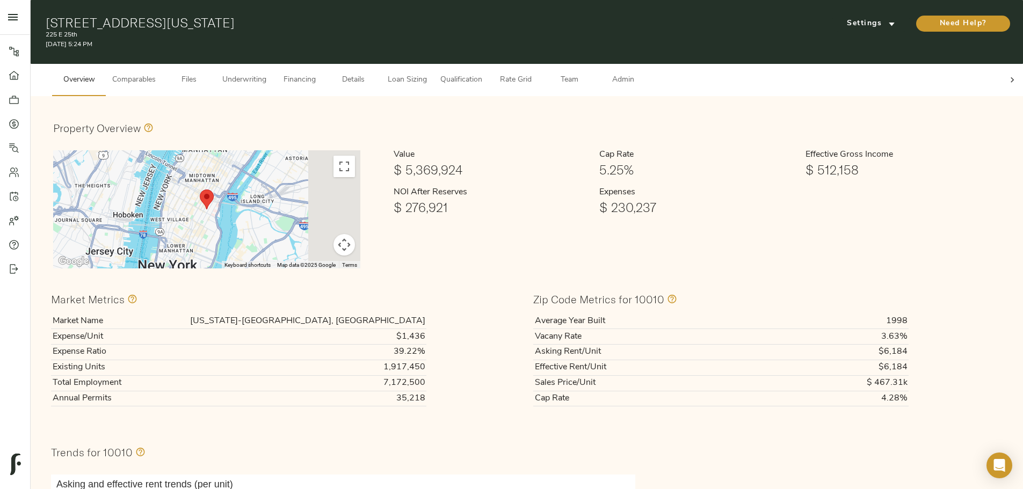
click at [266, 74] on span "Underwriting" at bounding box center [244, 80] width 44 height 13
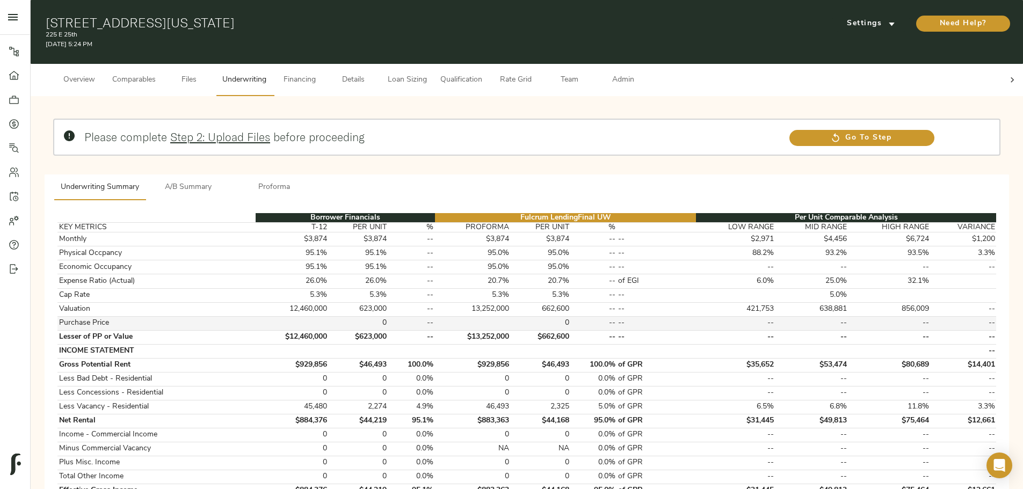
scroll to position [161, 0]
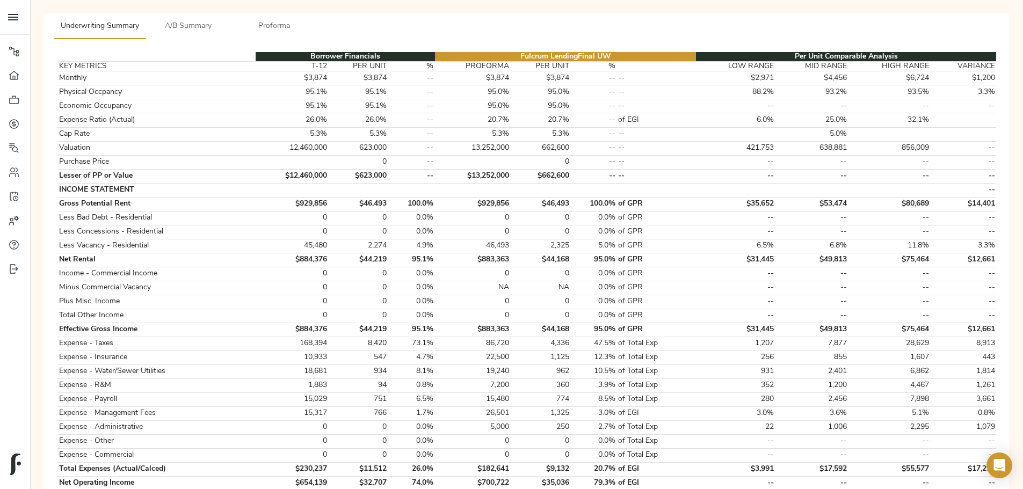
type input "8,672"
type input "563"
type input "650"
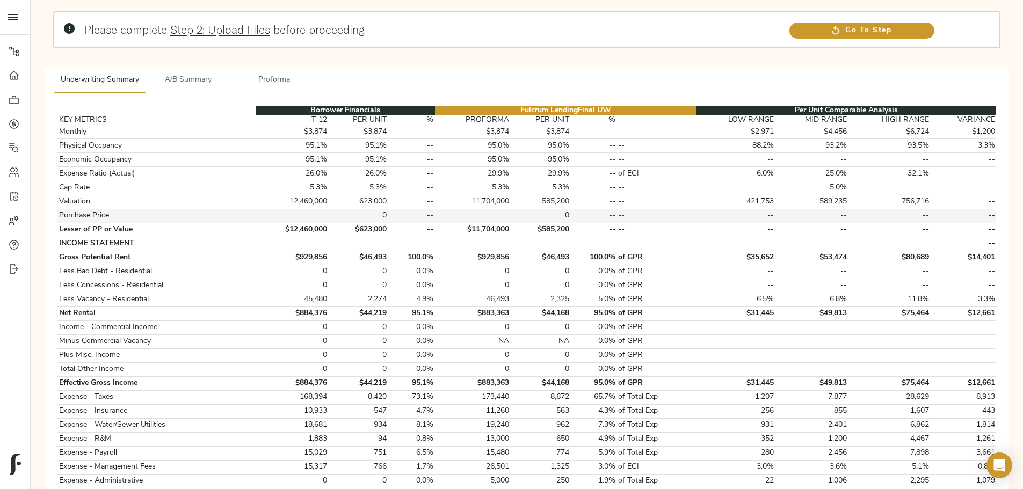
scroll to position [376, 0]
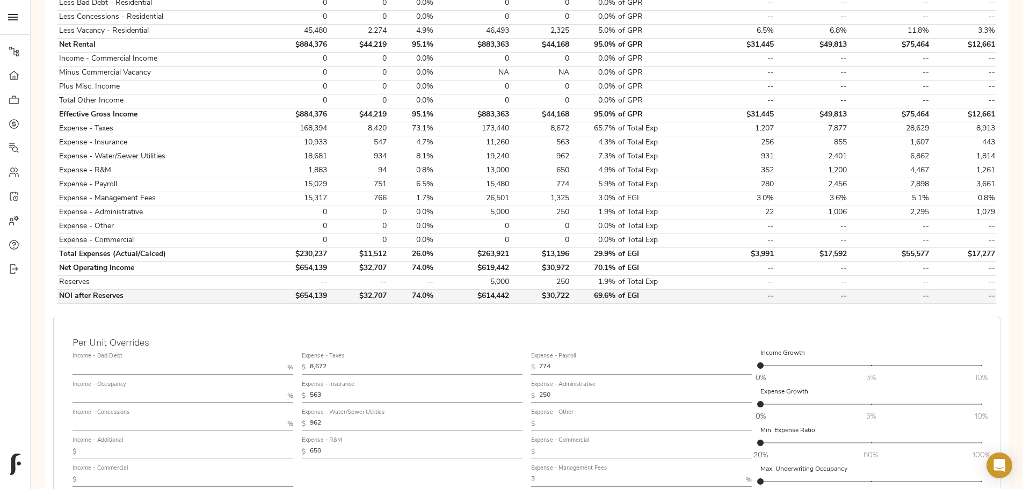
click at [497, 289] on td "$614,442" at bounding box center [473, 296] width 76 height 14
copy td "$614,442"
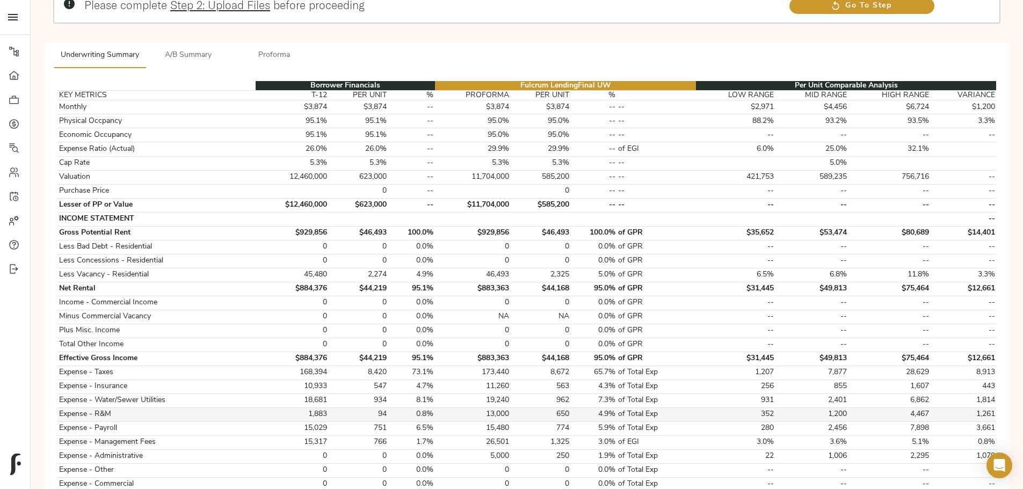
scroll to position [0, 0]
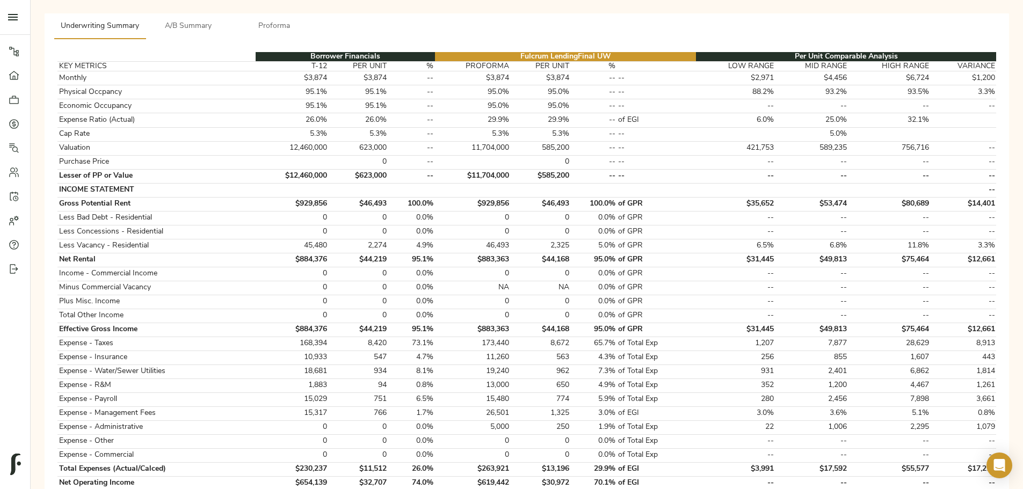
scroll to position [54, 0]
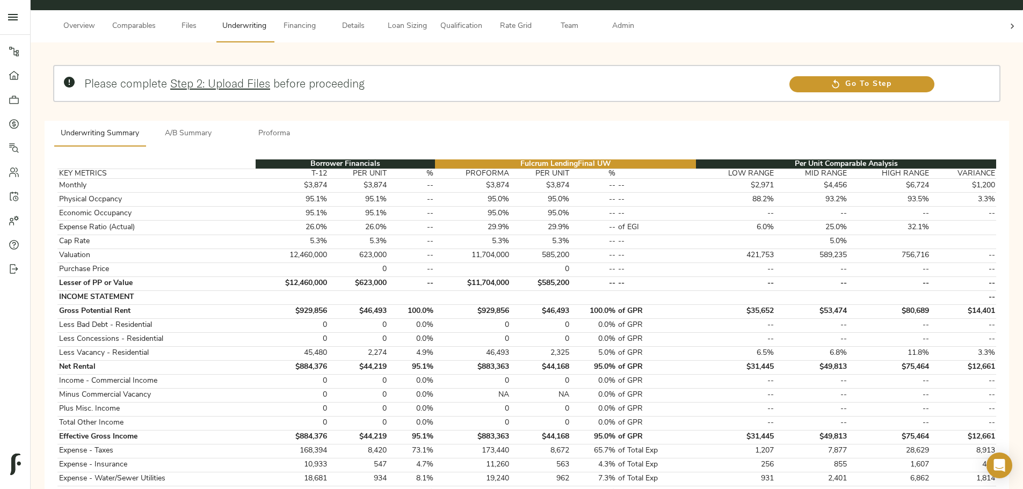
click at [380, 24] on button "Details" at bounding box center [353, 26] width 54 height 32
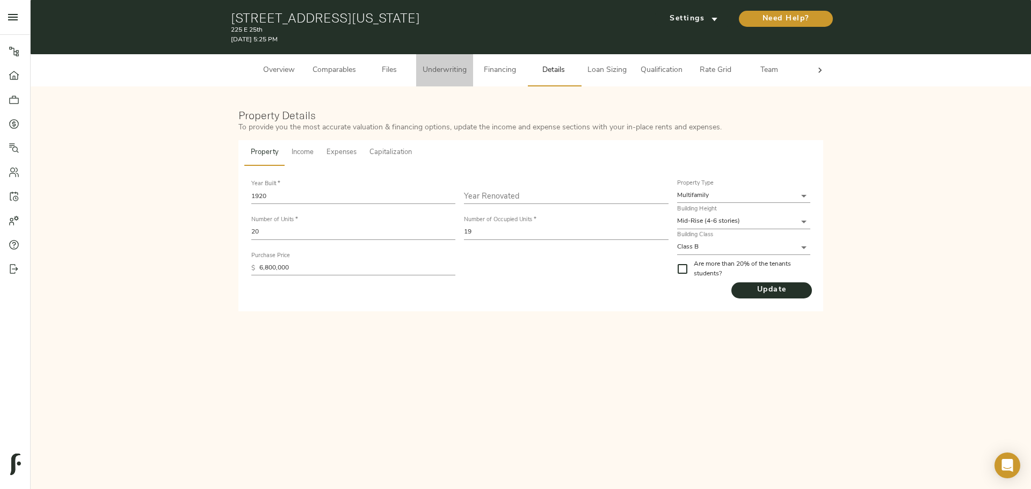
click at [460, 63] on button "Underwriting" at bounding box center [444, 70] width 57 height 32
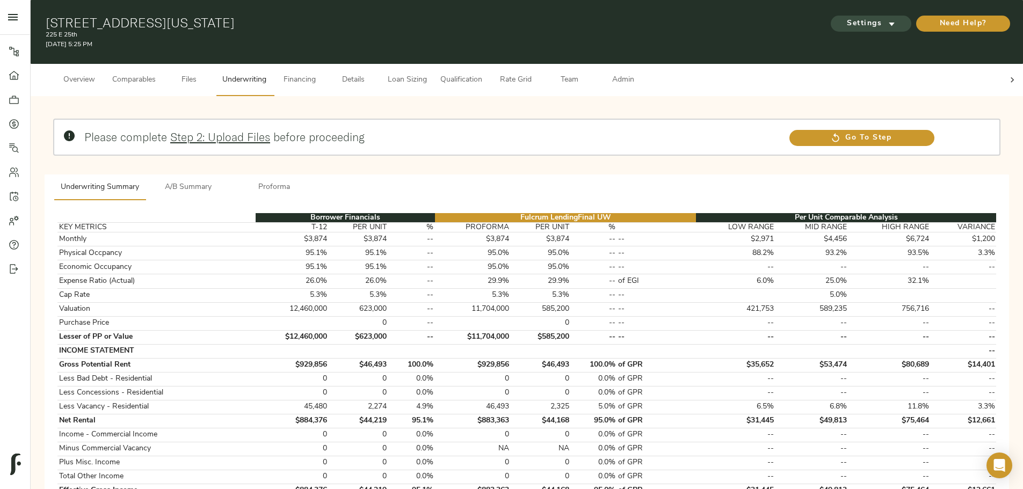
click at [841, 18] on span "Settings" at bounding box center [870, 23] width 59 height 13
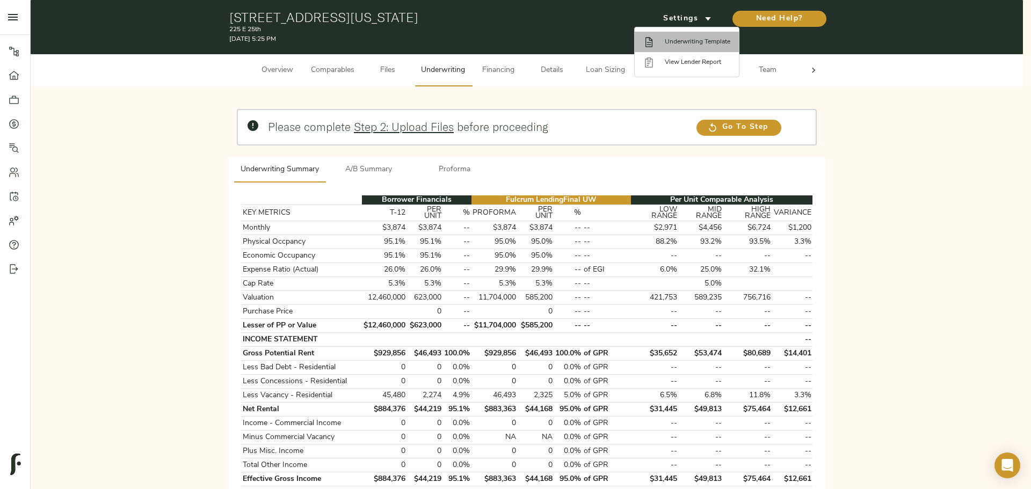
click at [685, 43] on span "Underwriting Template" at bounding box center [698, 42] width 66 height 10
click at [160, 257] on div at bounding box center [515, 244] width 1031 height 489
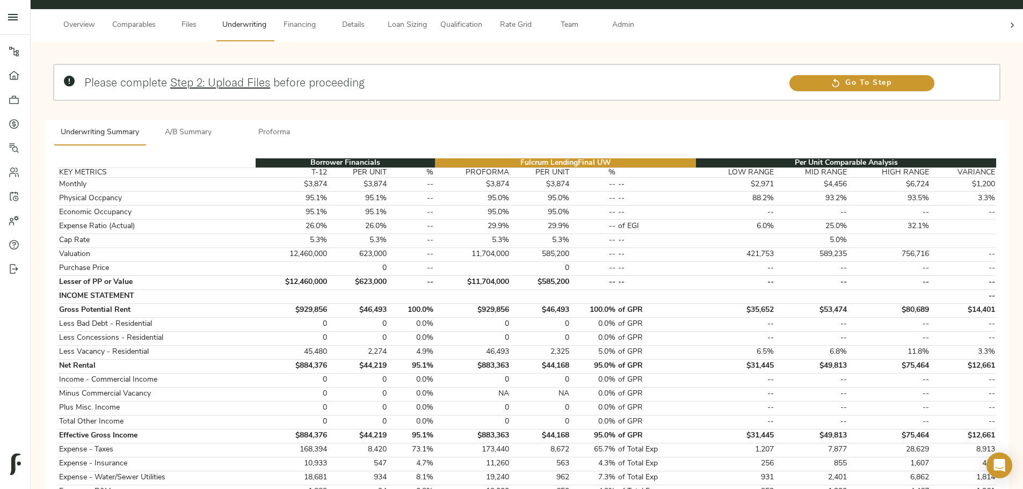
scroll to position [54, 0]
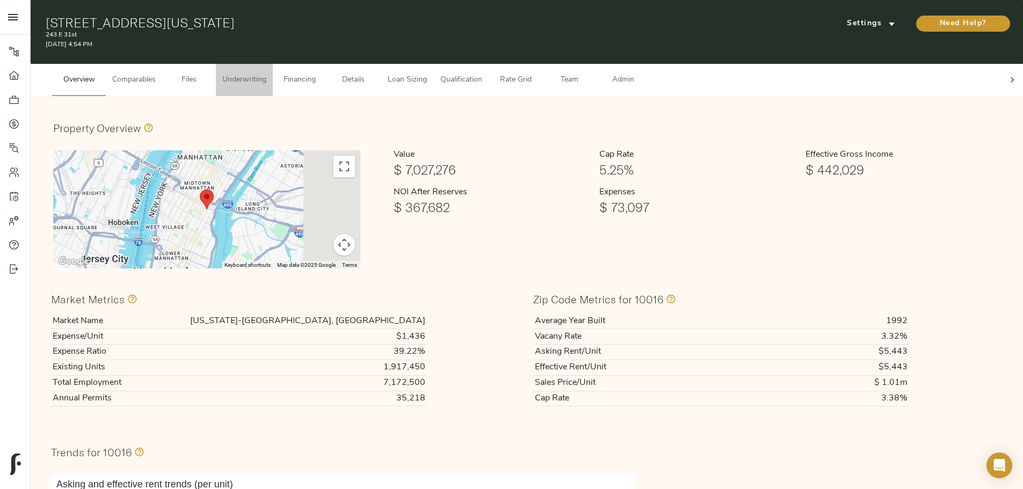
click at [266, 74] on span "Underwriting" at bounding box center [244, 80] width 44 height 13
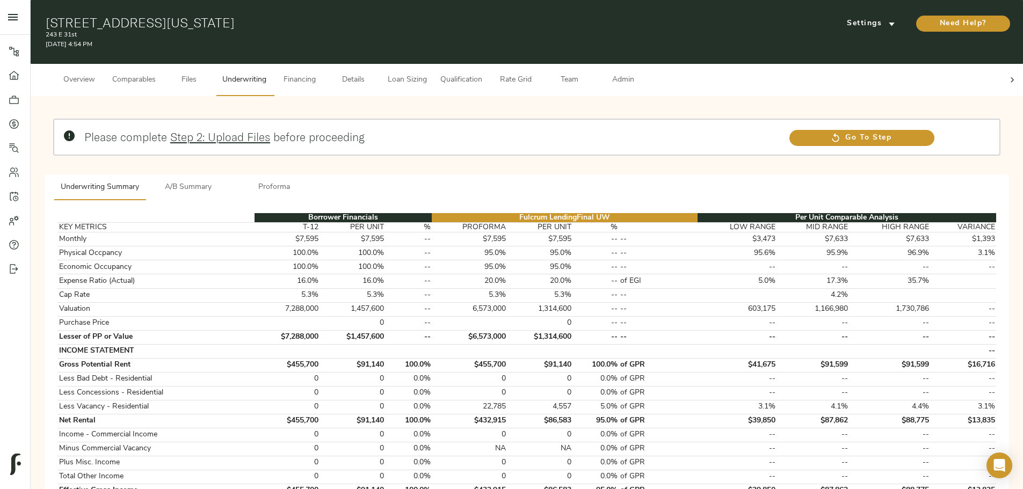
click at [231, 175] on button "A/B Summary" at bounding box center [189, 188] width 86 height 26
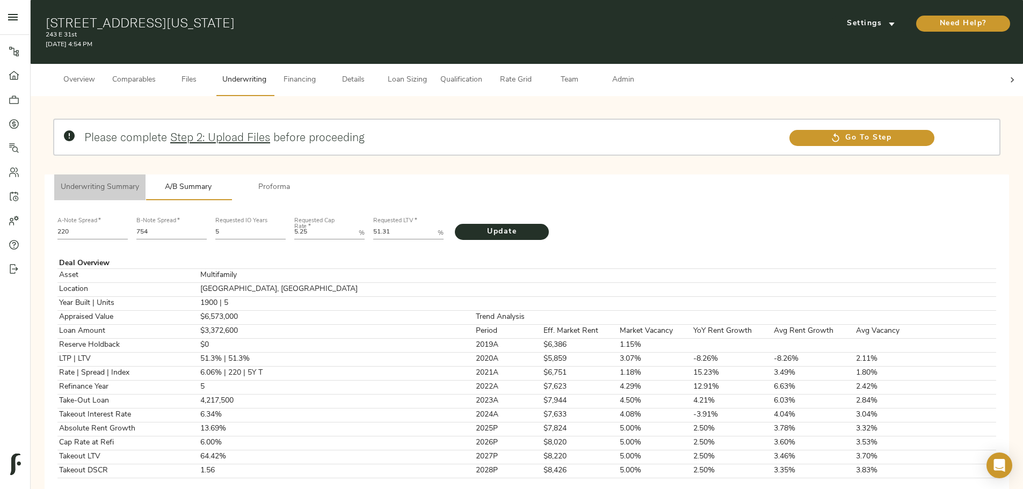
click at [139, 181] on span "Underwriting Summary" at bounding box center [100, 187] width 78 height 13
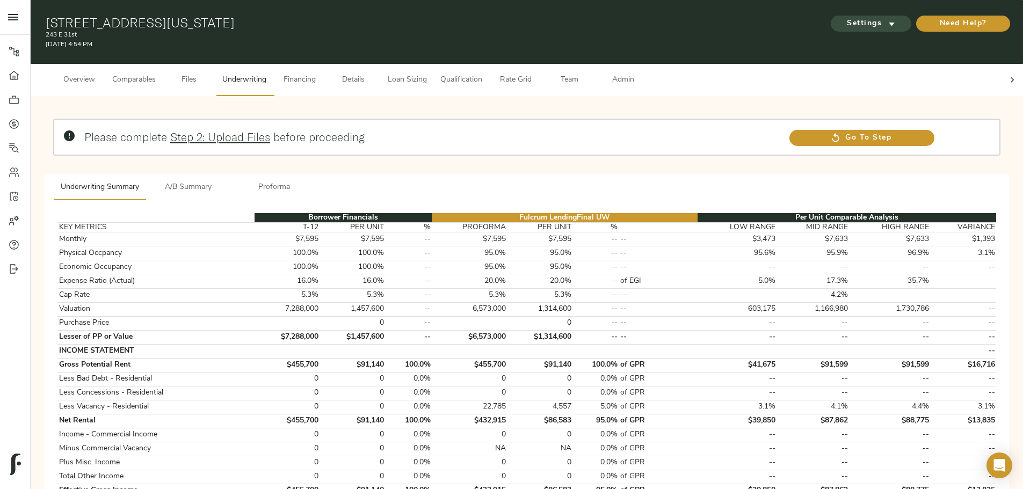
click at [841, 17] on span "Settings" at bounding box center [870, 23] width 59 height 13
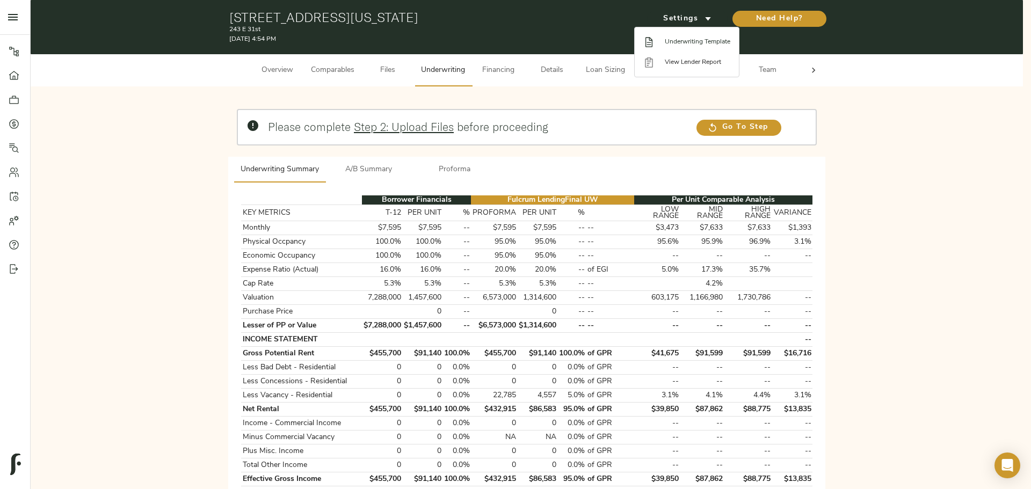
click at [689, 40] on span "Underwriting Template" at bounding box center [698, 42] width 66 height 10
drag, startPoint x: 218, startPoint y: 313, endPoint x: 220, endPoint y: 306, distance: 6.8
click at [218, 309] on div at bounding box center [515, 244] width 1031 height 489
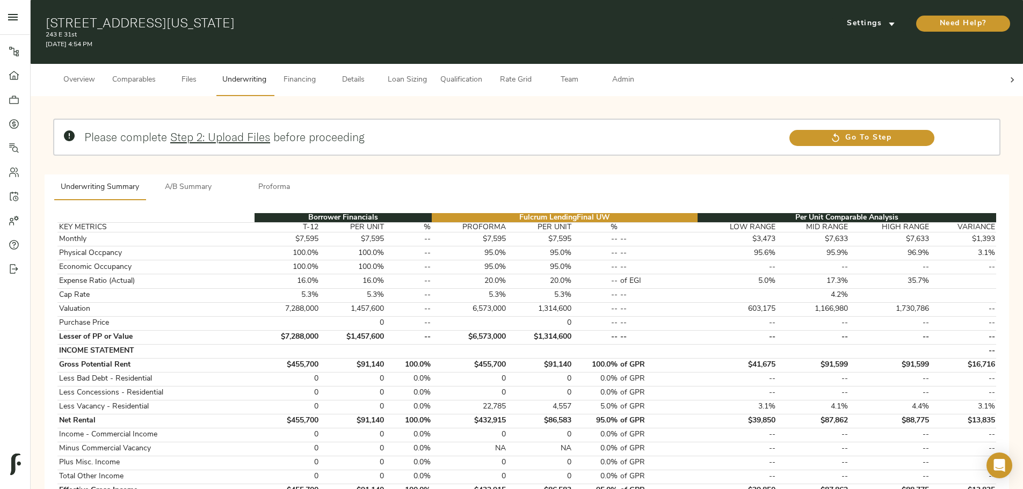
click at [1001, 78] on div at bounding box center [1011, 80] width 21 height 32
click at [643, 75] on span "Admin" at bounding box center [622, 80] width 41 height 13
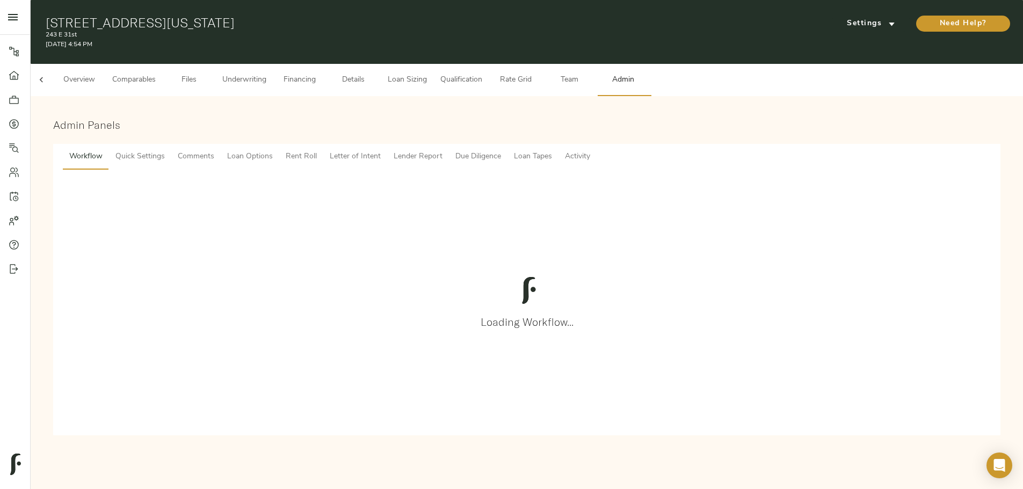
scroll to position [0, 42]
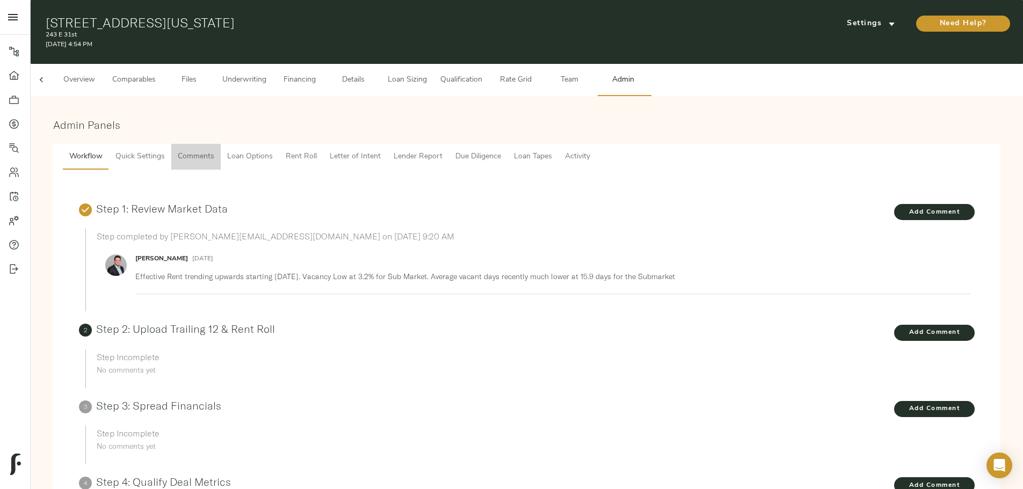
click at [214, 150] on span "Comments" at bounding box center [196, 156] width 37 height 13
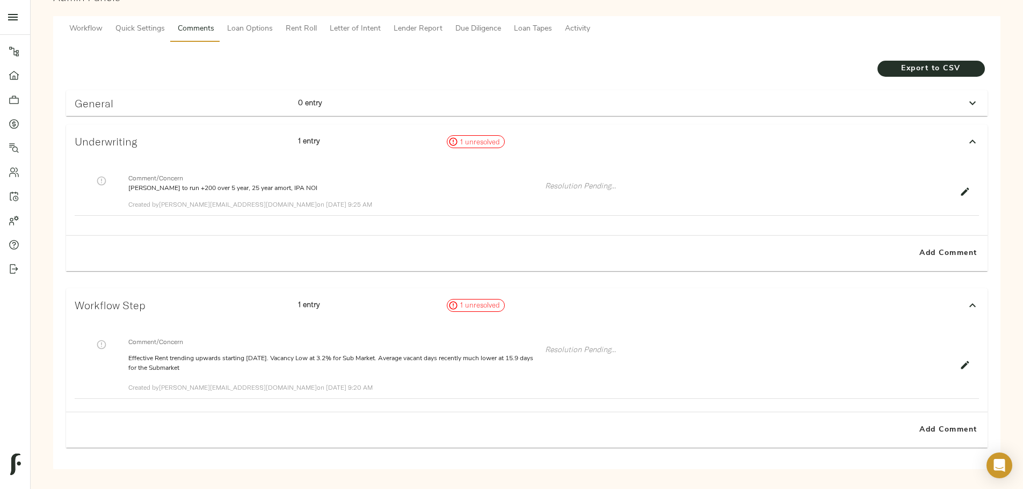
scroll to position [134, 0]
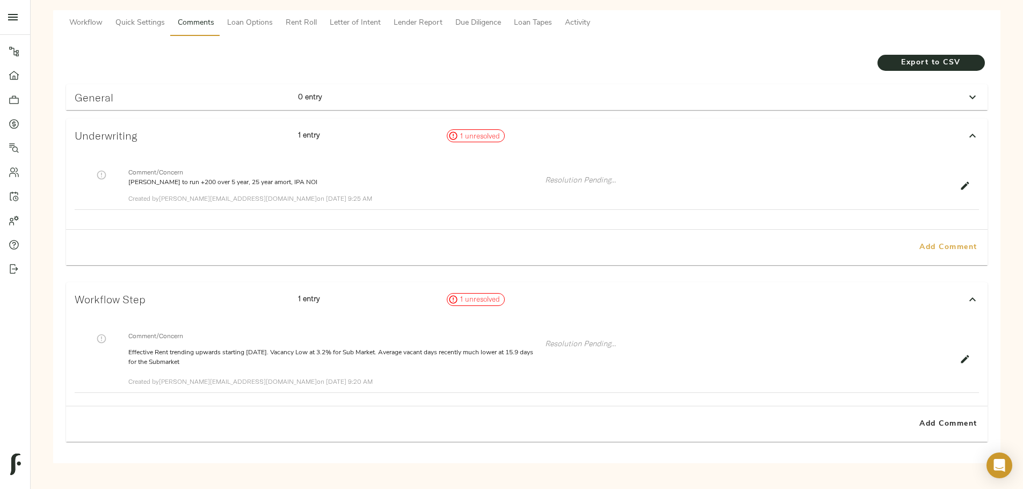
click at [918, 241] on span "Add Comment" at bounding box center [948, 247] width 61 height 13
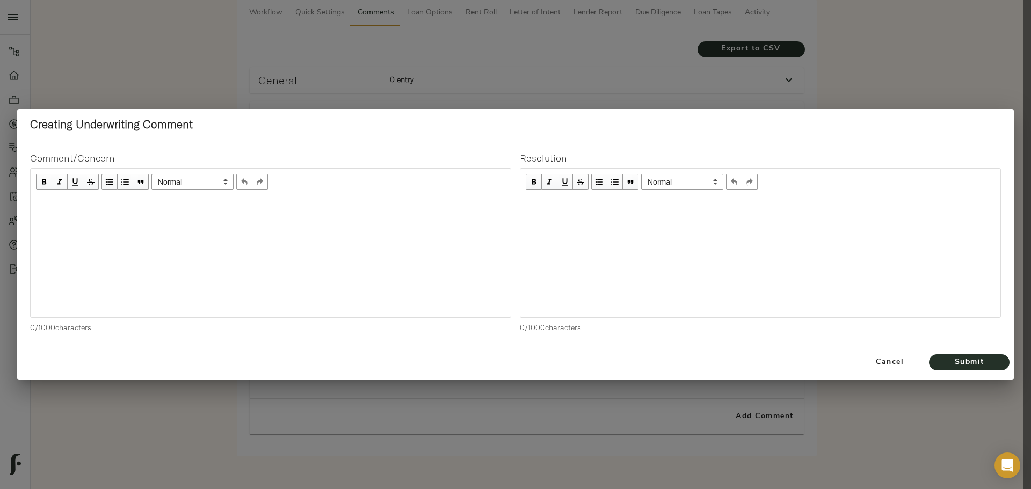
click at [267, 209] on div "Edit text" at bounding box center [270, 208] width 469 height 12
click at [195, 208] on span "For pipeline presentation to Carval, R&M changed to $1,000/ unit" at bounding box center [149, 207] width 227 height 9
click at [338, 206] on div "For pipeline presentation to Carval, R&M and utilities changed to $1,000/ unit" at bounding box center [270, 208] width 469 height 12
click at [591, 204] on div "Edit text" at bounding box center [760, 208] width 469 height 12
click at [953, 362] on span "Submit" at bounding box center [969, 362] width 59 height 13
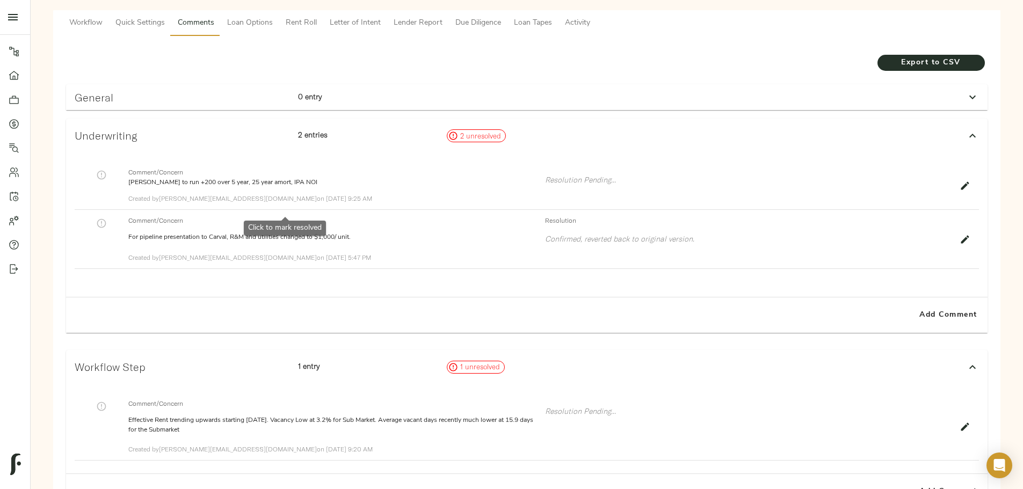
click at [107, 218] on icon "button" at bounding box center [101, 223] width 11 height 11
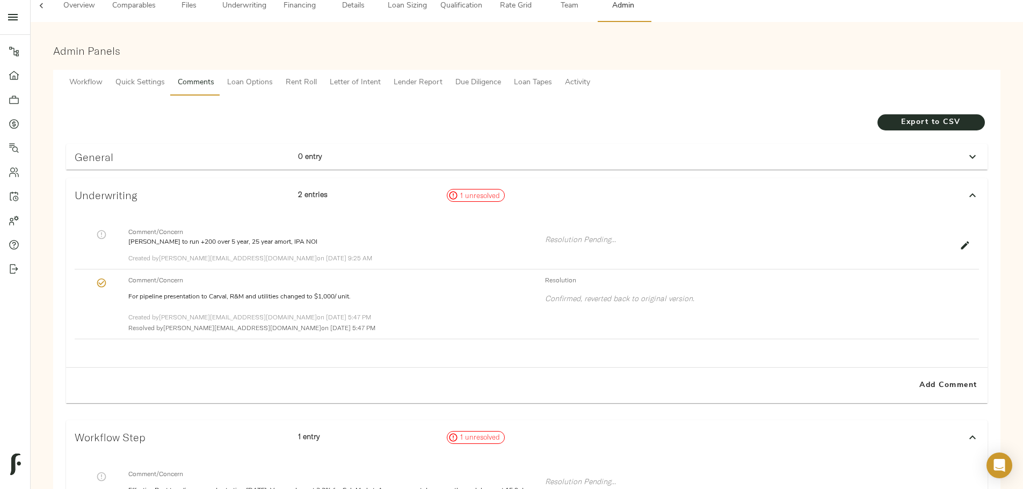
scroll to position [26, 0]
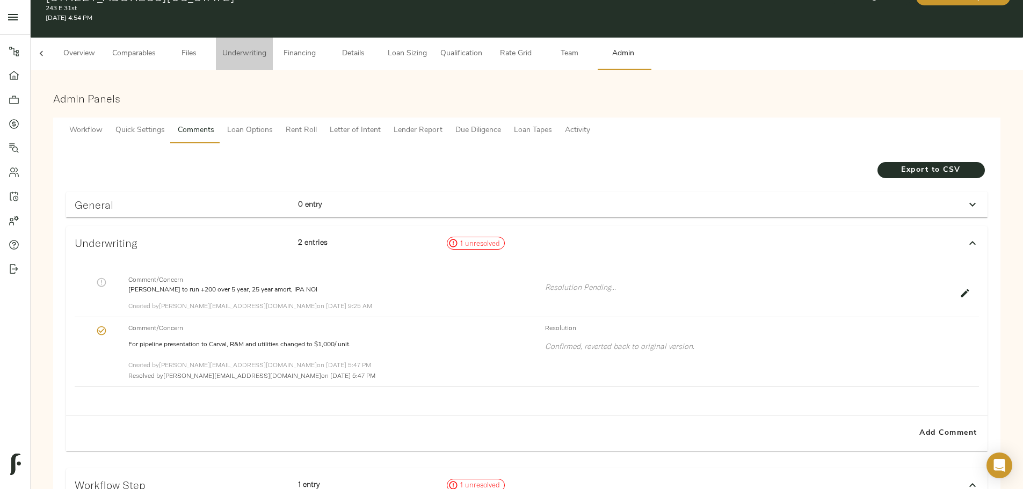
click at [273, 51] on button "Underwriting" at bounding box center [244, 54] width 57 height 32
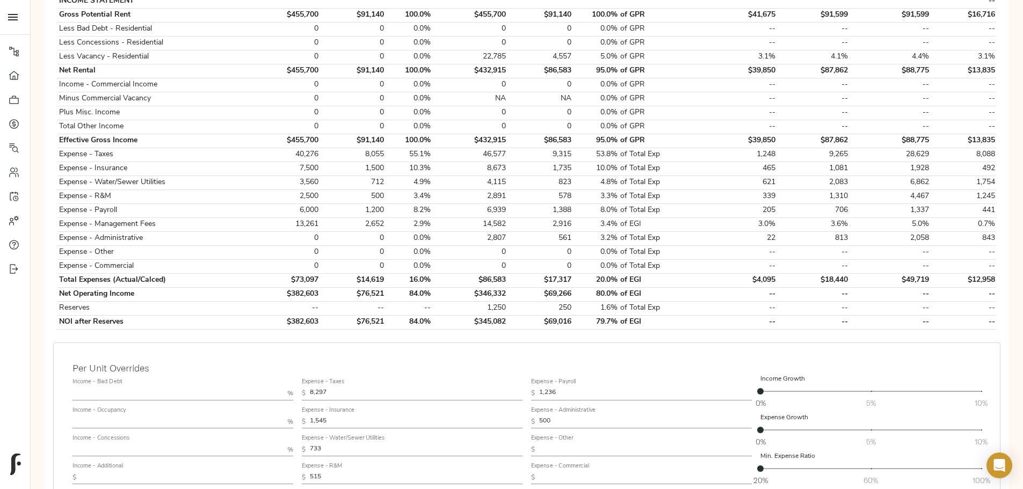
scroll to position [376, 0]
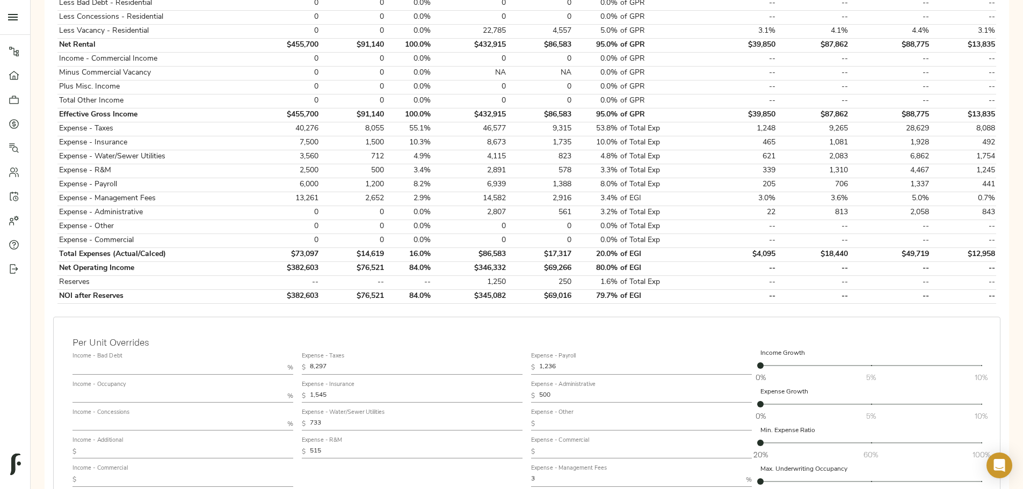
click at [418, 446] on input "515" at bounding box center [416, 452] width 213 height 13
drag, startPoint x: 418, startPoint y: 428, endPoint x: 413, endPoint y: 423, distance: 7.2
click at [417, 446] on input "515" at bounding box center [416, 452] width 213 height 13
type input "1,000"
click at [424, 418] on input "733" at bounding box center [416, 424] width 213 height 13
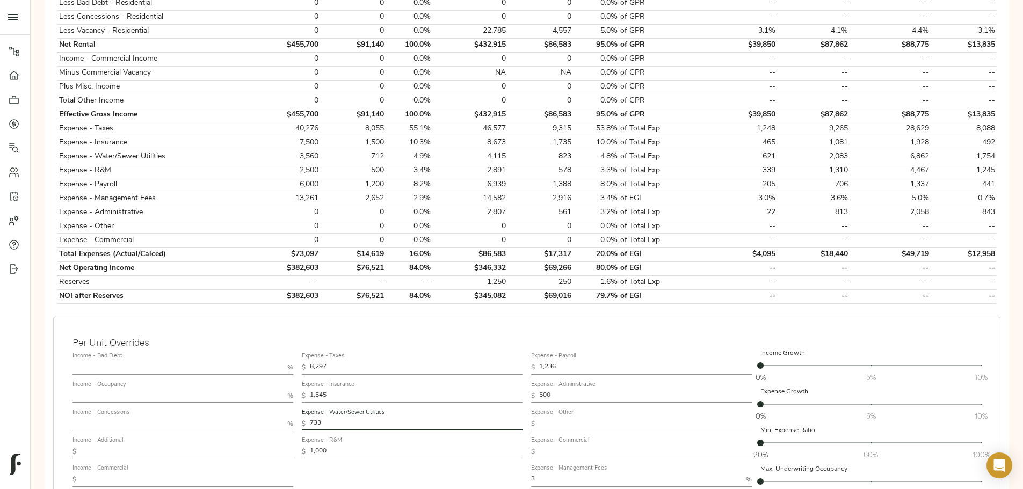
click at [424, 418] on input "733" at bounding box center [416, 424] width 213 height 13
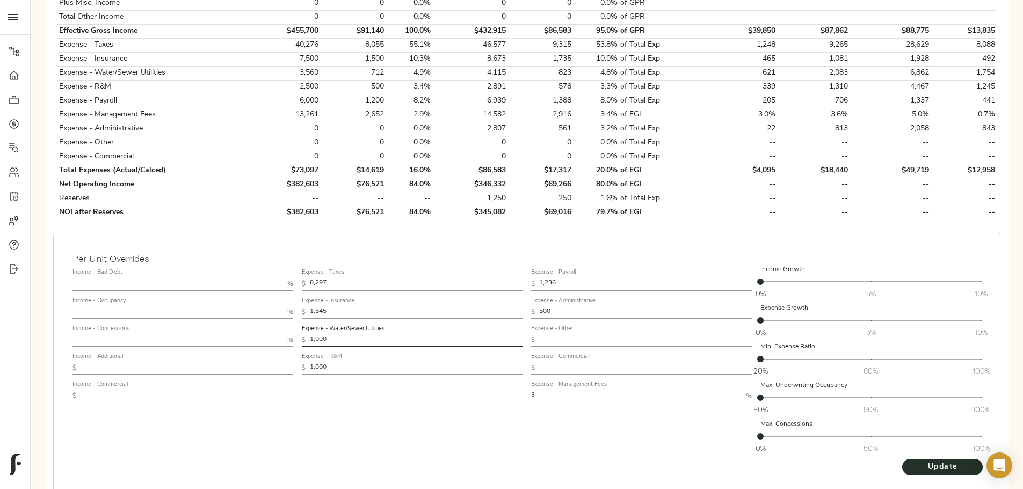
scroll to position [483, 0]
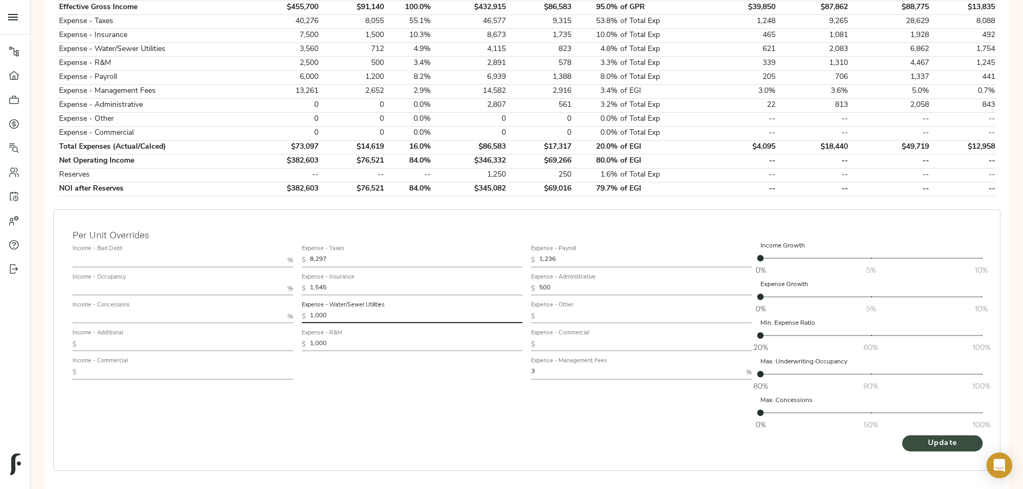
type input "1,000"
click at [913, 437] on span "Update" at bounding box center [942, 443] width 59 height 13
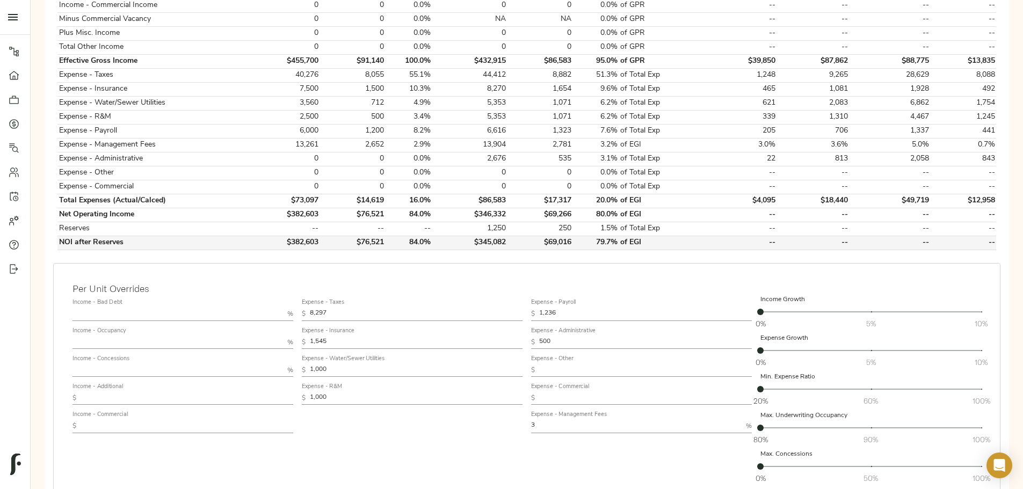
scroll to position [434, 0]
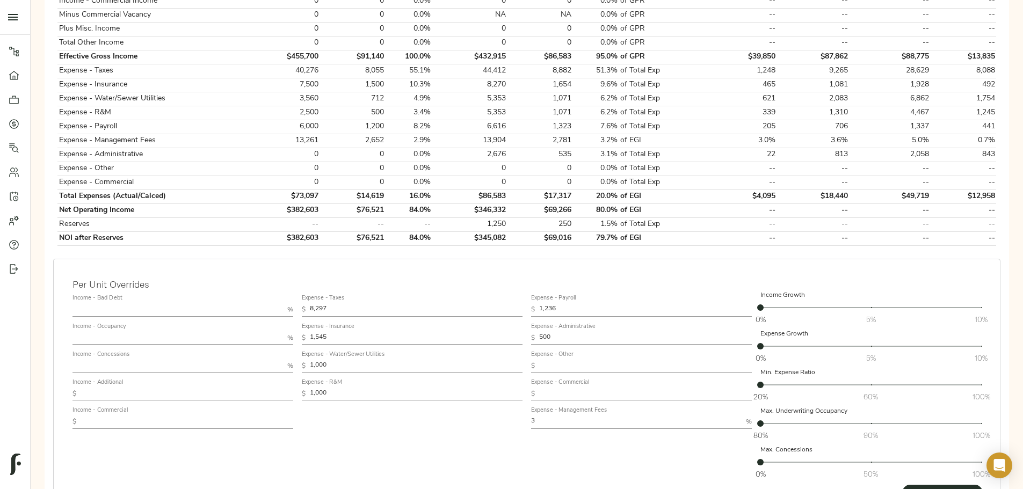
click at [563, 332] on input "500" at bounding box center [645, 338] width 213 height 13
type input "1,000"
click at [402, 360] on input "1,000" at bounding box center [416, 366] width 213 height 13
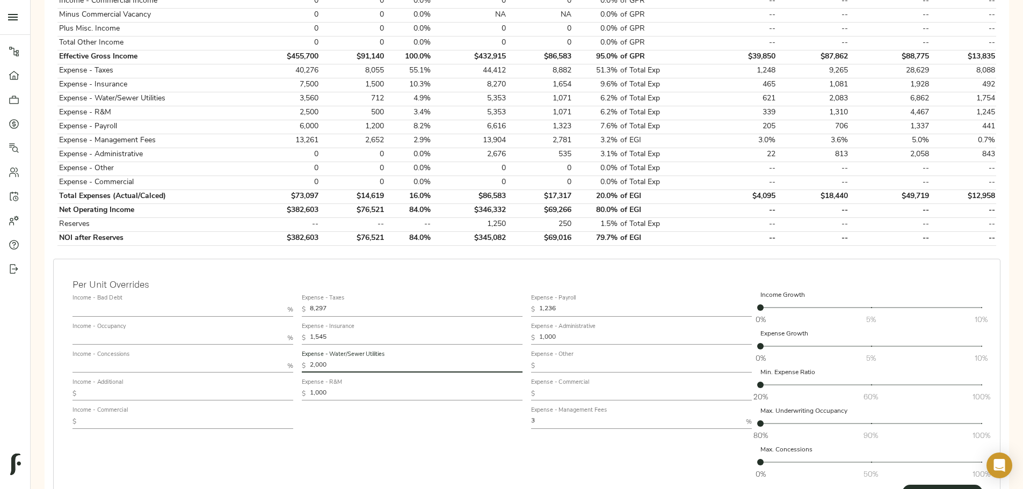
type input "2,000"
click at [560, 332] on input "1,000" at bounding box center [645, 338] width 213 height 13
type input "813"
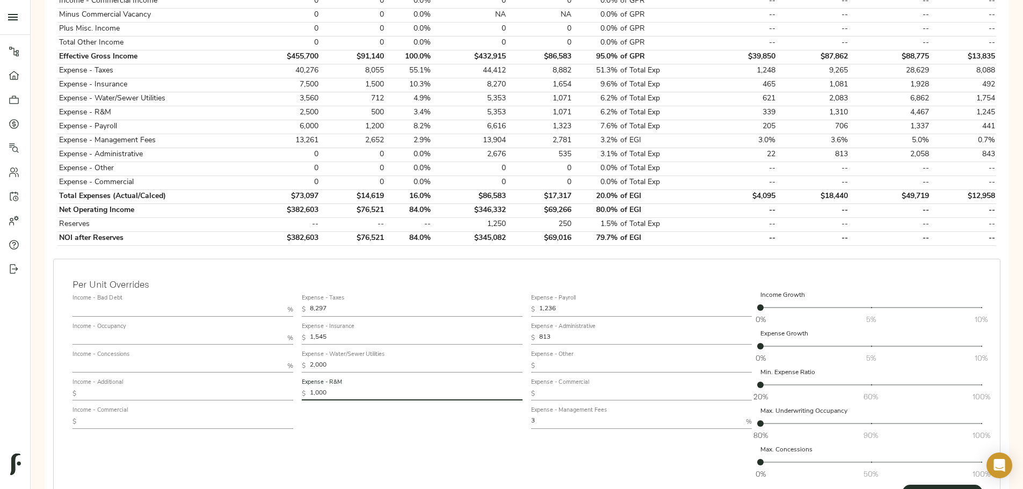
click at [421, 388] on input "1,000" at bounding box center [416, 394] width 213 height 13
type input "1,310"
click at [913, 486] on span "Update" at bounding box center [942, 492] width 59 height 13
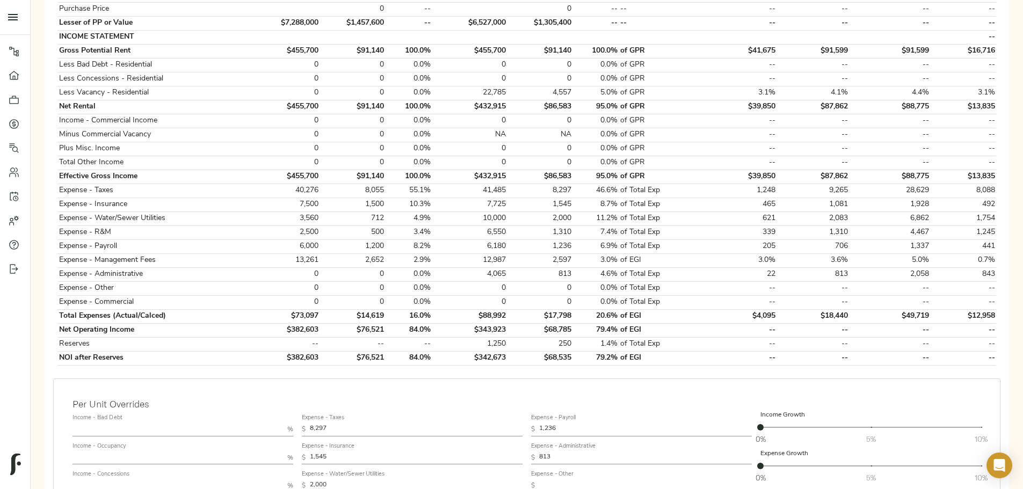
scroll to position [376, 0]
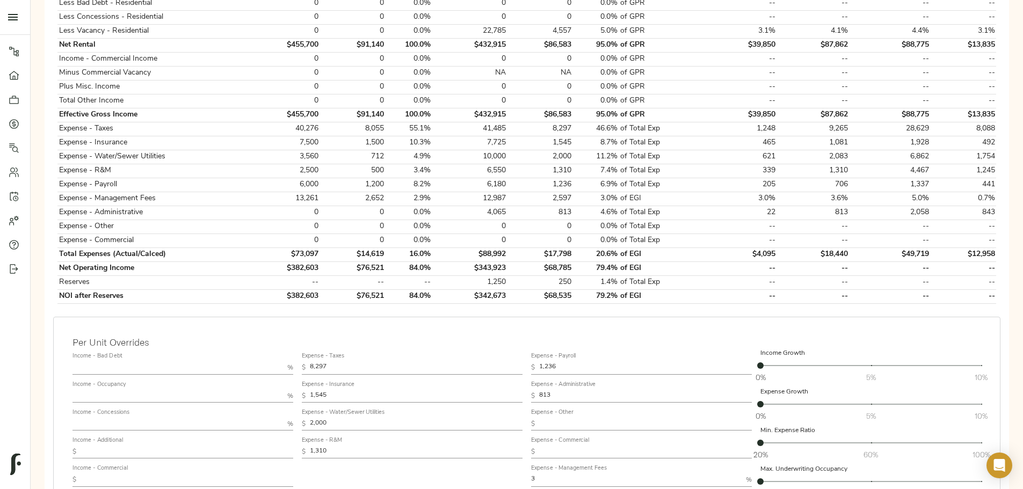
click at [423, 418] on input "2,000" at bounding box center [416, 424] width 213 height 13
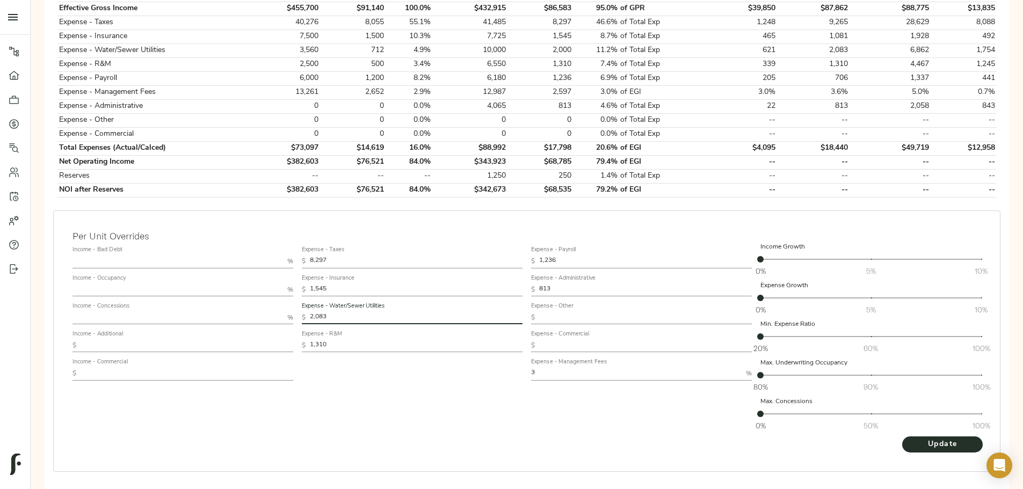
scroll to position [483, 0]
type input "2,083"
click at [913, 437] on span "Update" at bounding box center [942, 443] width 59 height 13
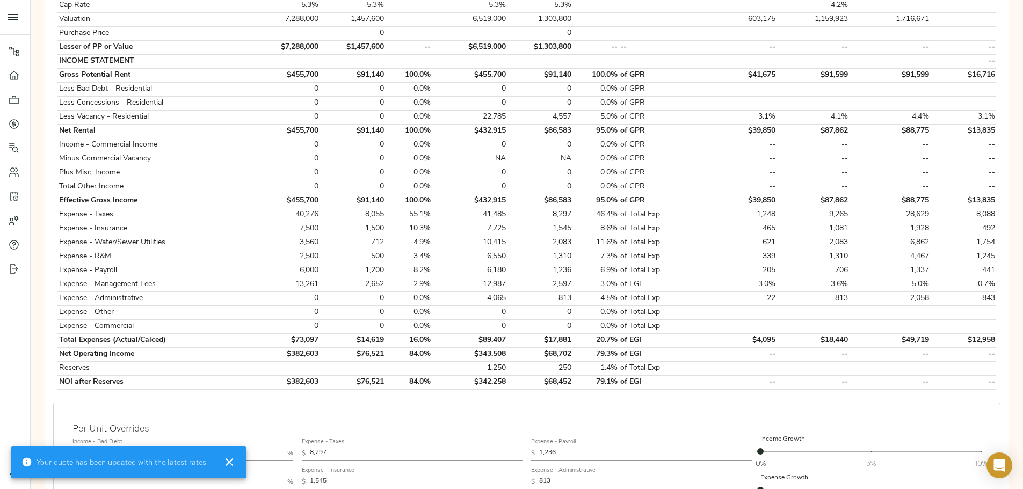
scroll to position [376, 0]
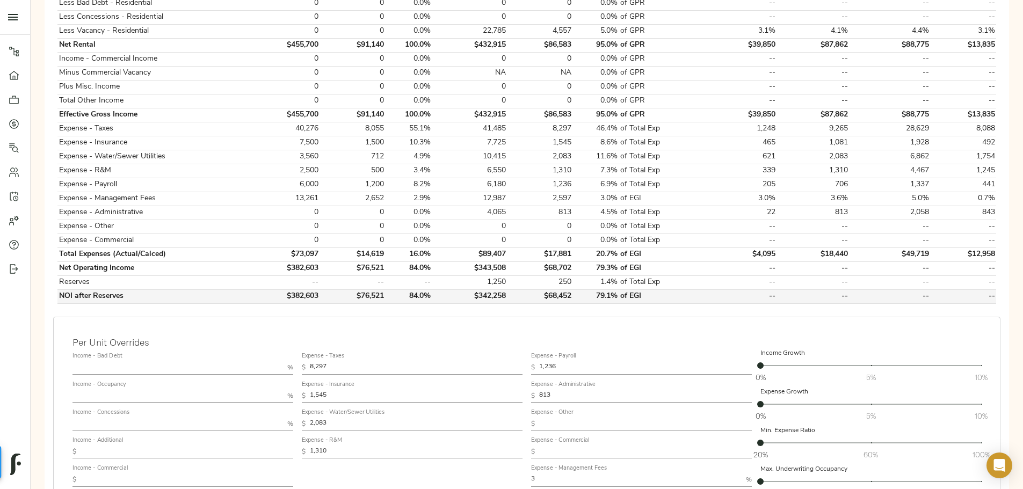
click at [507, 289] on td "$342,258" at bounding box center [469, 296] width 75 height 14
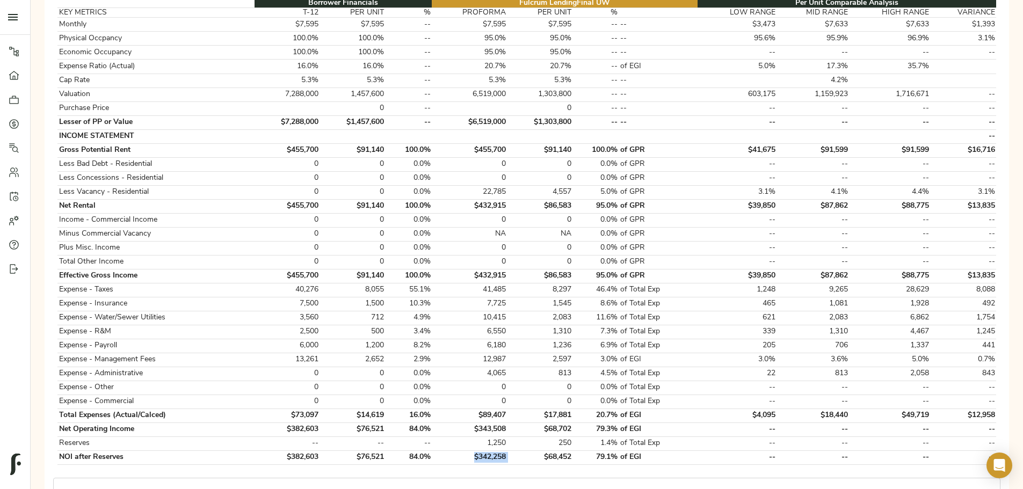
scroll to position [107, 0]
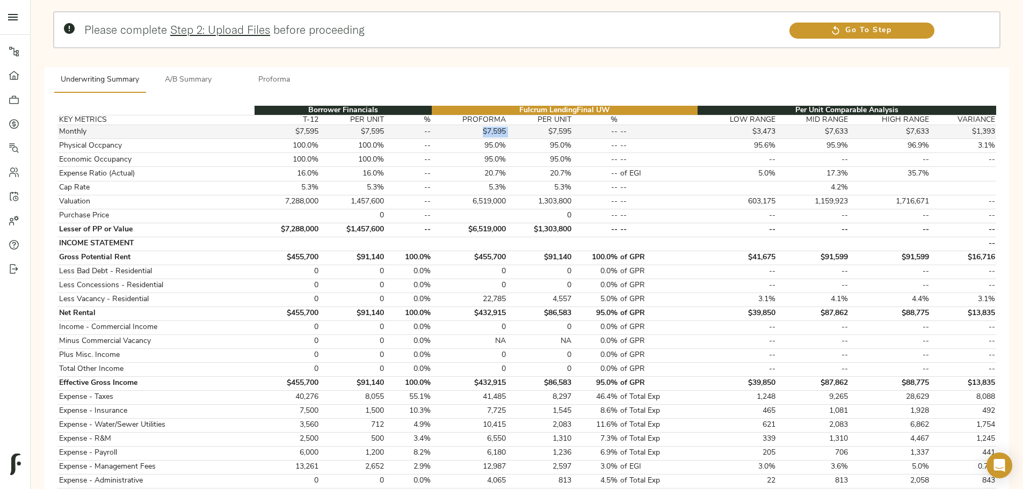
drag, startPoint x: 493, startPoint y: 120, endPoint x: 525, endPoint y: 122, distance: 31.8
click at [525, 125] on tr "Monthly $7,595 $7,595 -- $7,595 $7,595 -- -- $3,473 $7,633 $7,633 $1,393" at bounding box center [526, 132] width 939 height 14
click at [551, 153] on td "95.0%" at bounding box center [540, 160] width 66 height 14
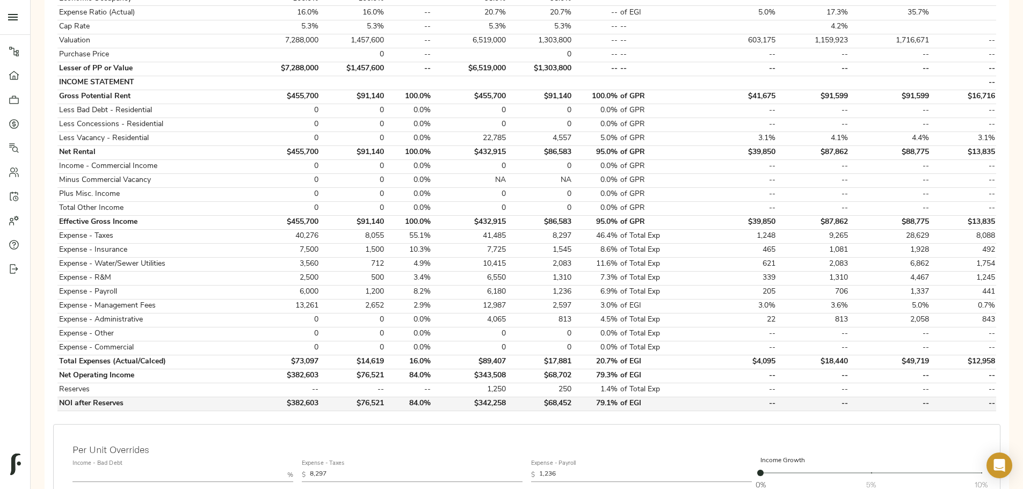
click at [507, 397] on td "$342,258" at bounding box center [469, 404] width 75 height 14
copy td "$342,258"
